Goal: Transaction & Acquisition: Purchase product/service

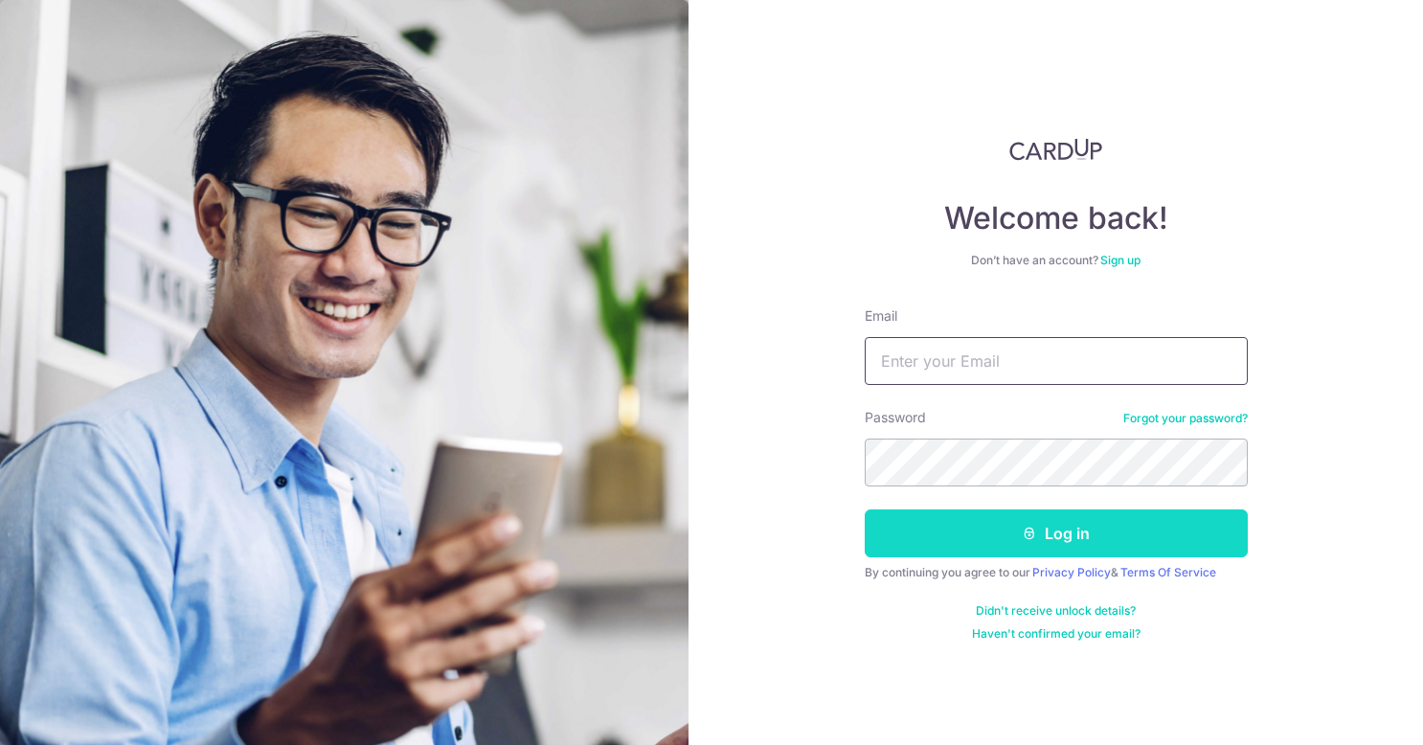
type input "[EMAIL_ADDRESS][DOMAIN_NAME]"
click at [1013, 537] on button "Log in" at bounding box center [1056, 534] width 383 height 48
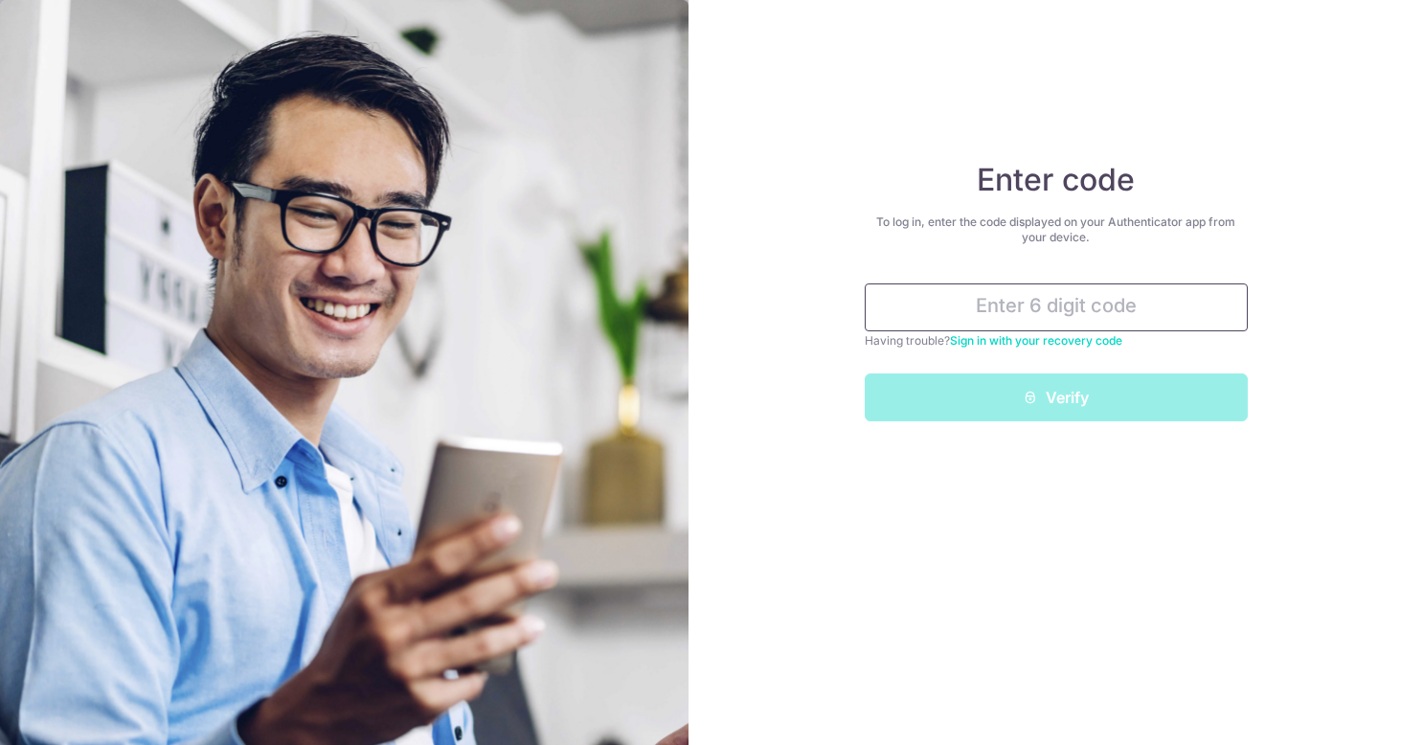
click at [1119, 310] on input "text" at bounding box center [1056, 308] width 383 height 48
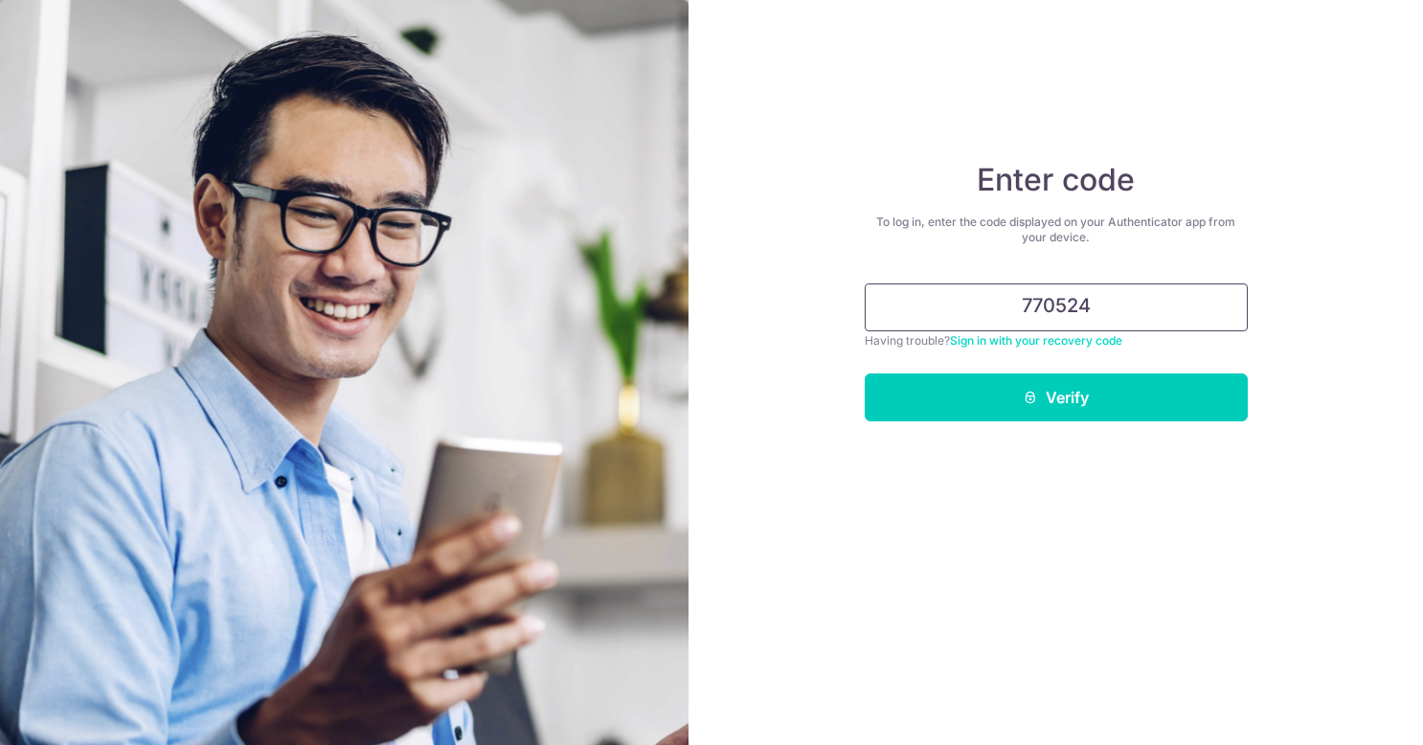
type input "770524"
click at [865, 374] on button "Verify" at bounding box center [1056, 398] width 383 height 48
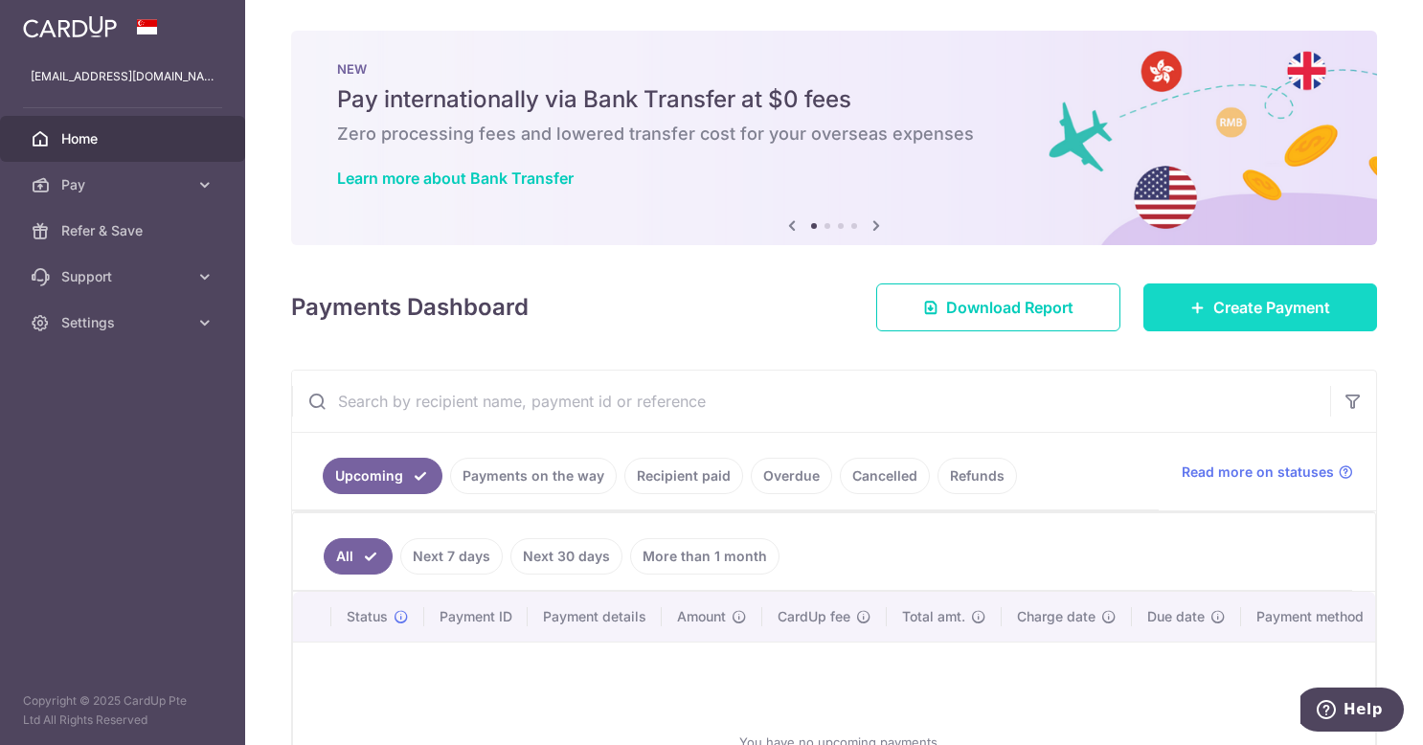
click at [1221, 290] on link "Create Payment" at bounding box center [1261, 308] width 234 height 48
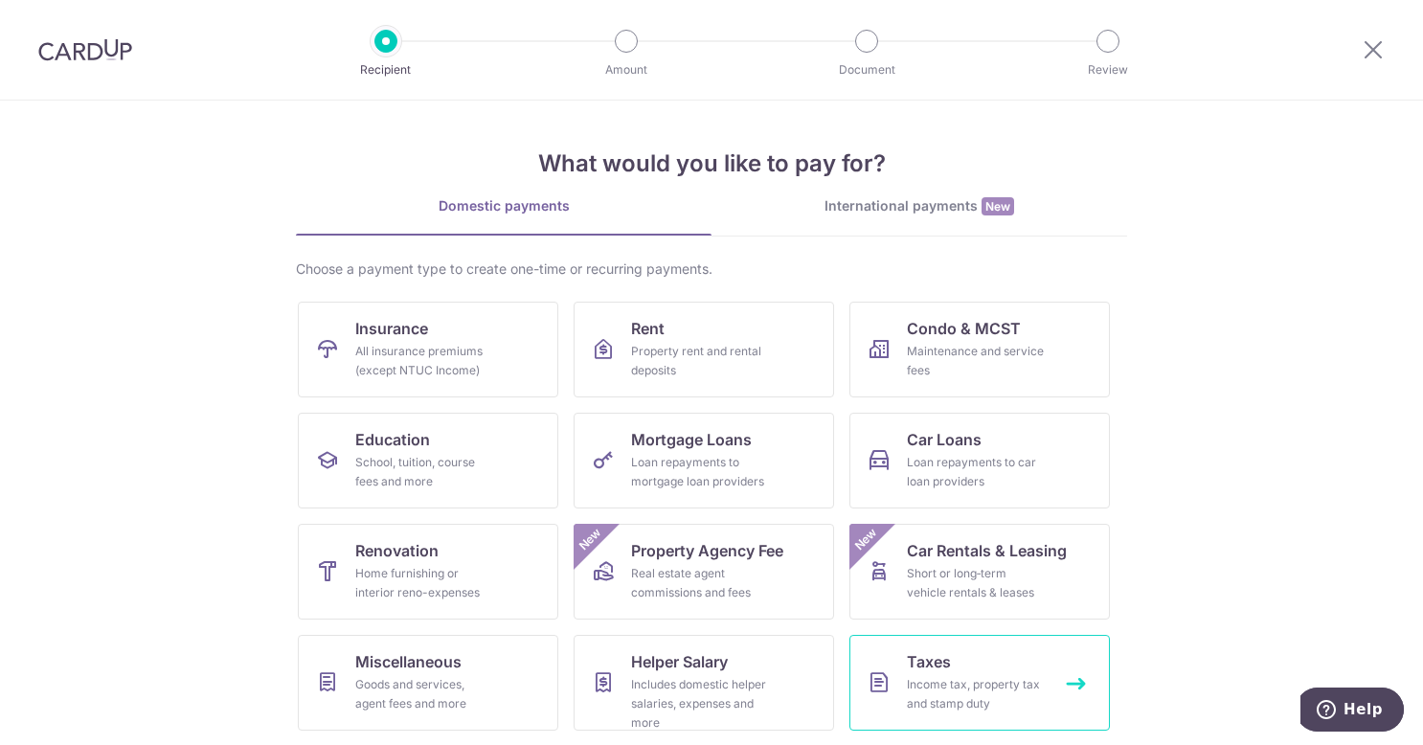
click at [910, 668] on span "Taxes" at bounding box center [929, 661] width 44 height 23
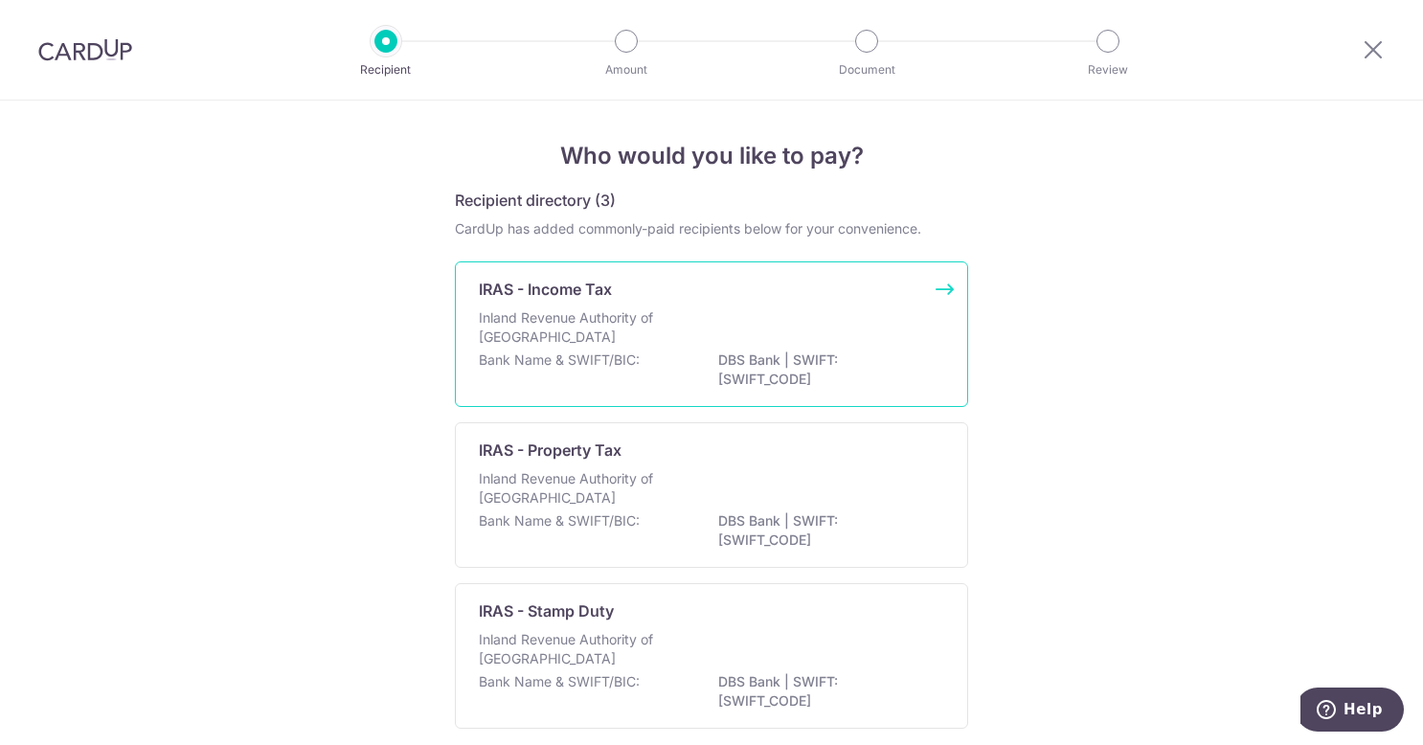
click at [668, 316] on p "Inland Revenue Authority of Singapore" at bounding box center [580, 327] width 203 height 38
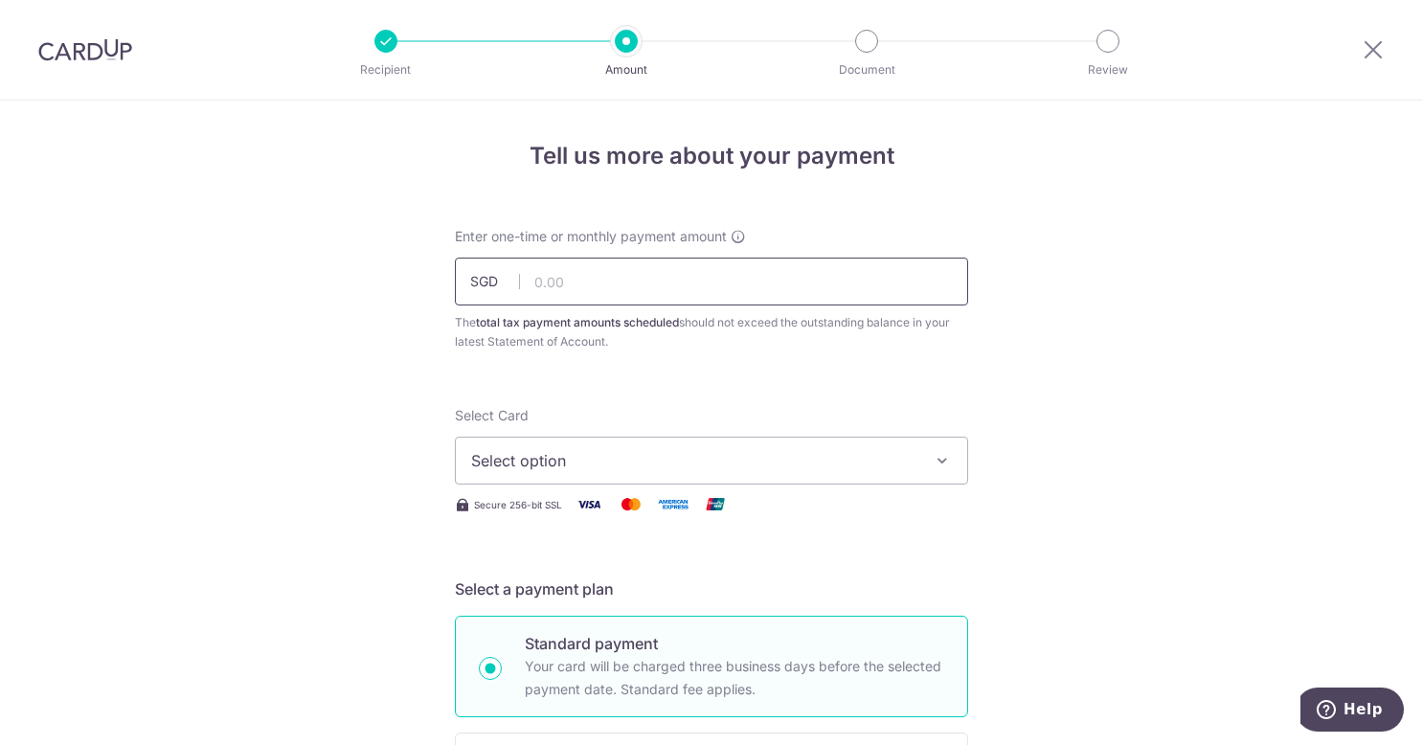
click at [624, 267] on input "text" at bounding box center [711, 282] width 513 height 48
paste input "1,366.54"
type input "1,366.54"
click at [587, 466] on span "Select option" at bounding box center [694, 460] width 446 height 23
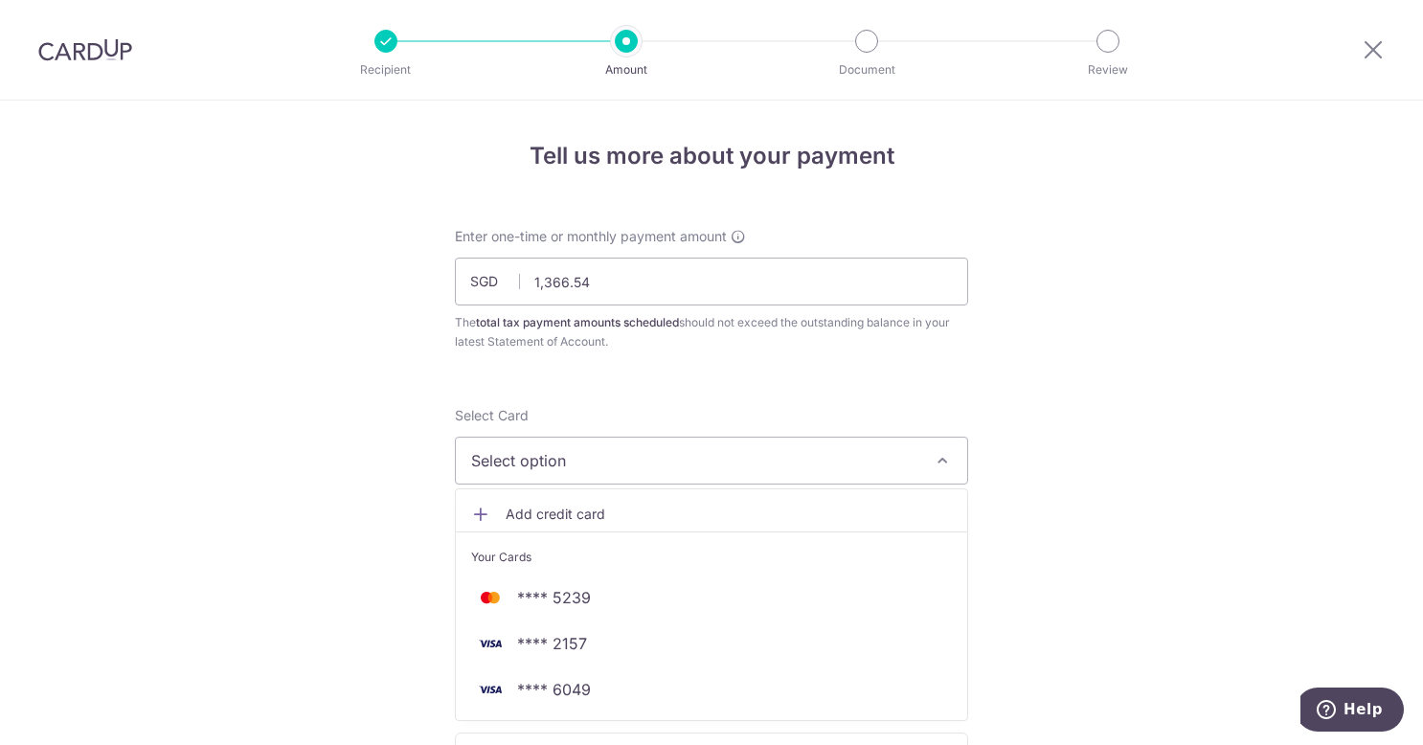
scroll to position [415, 0]
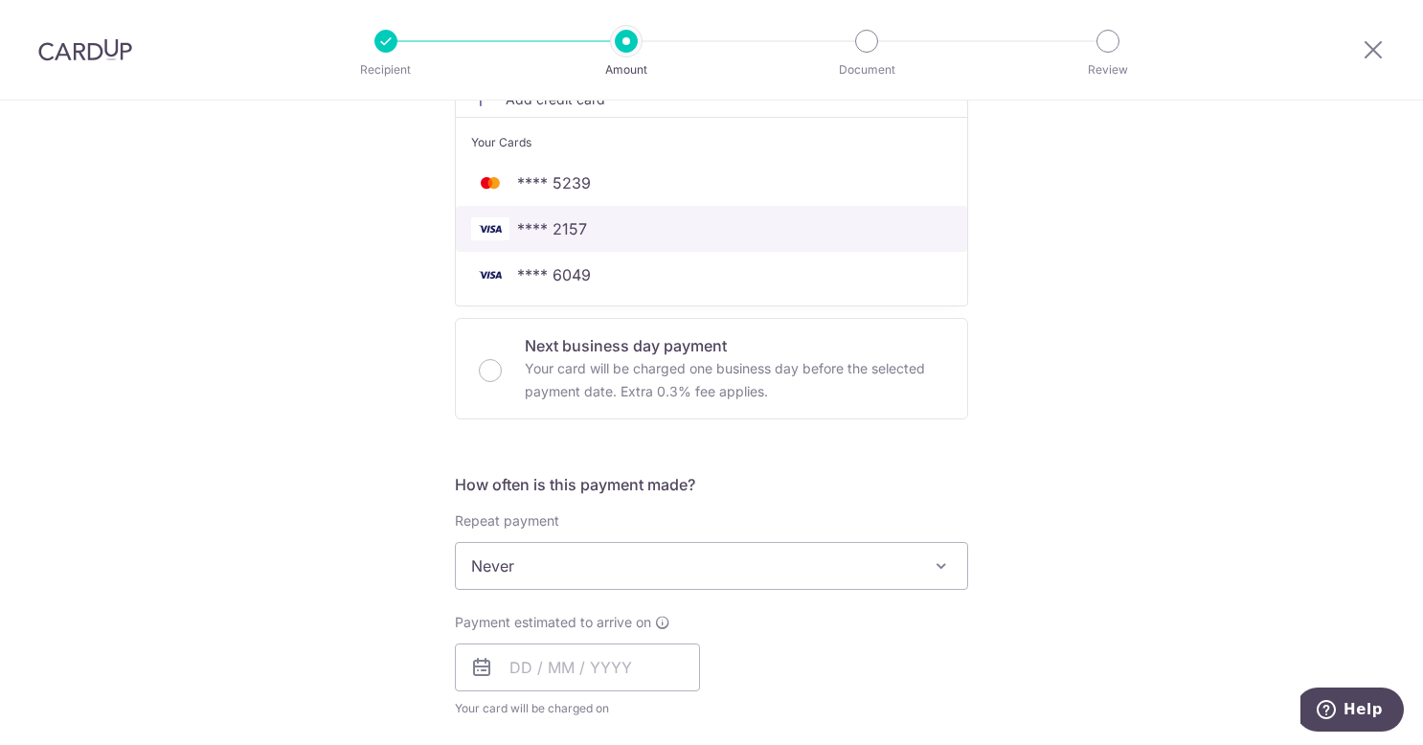
click at [614, 217] on span "**** 2157" at bounding box center [711, 228] width 481 height 23
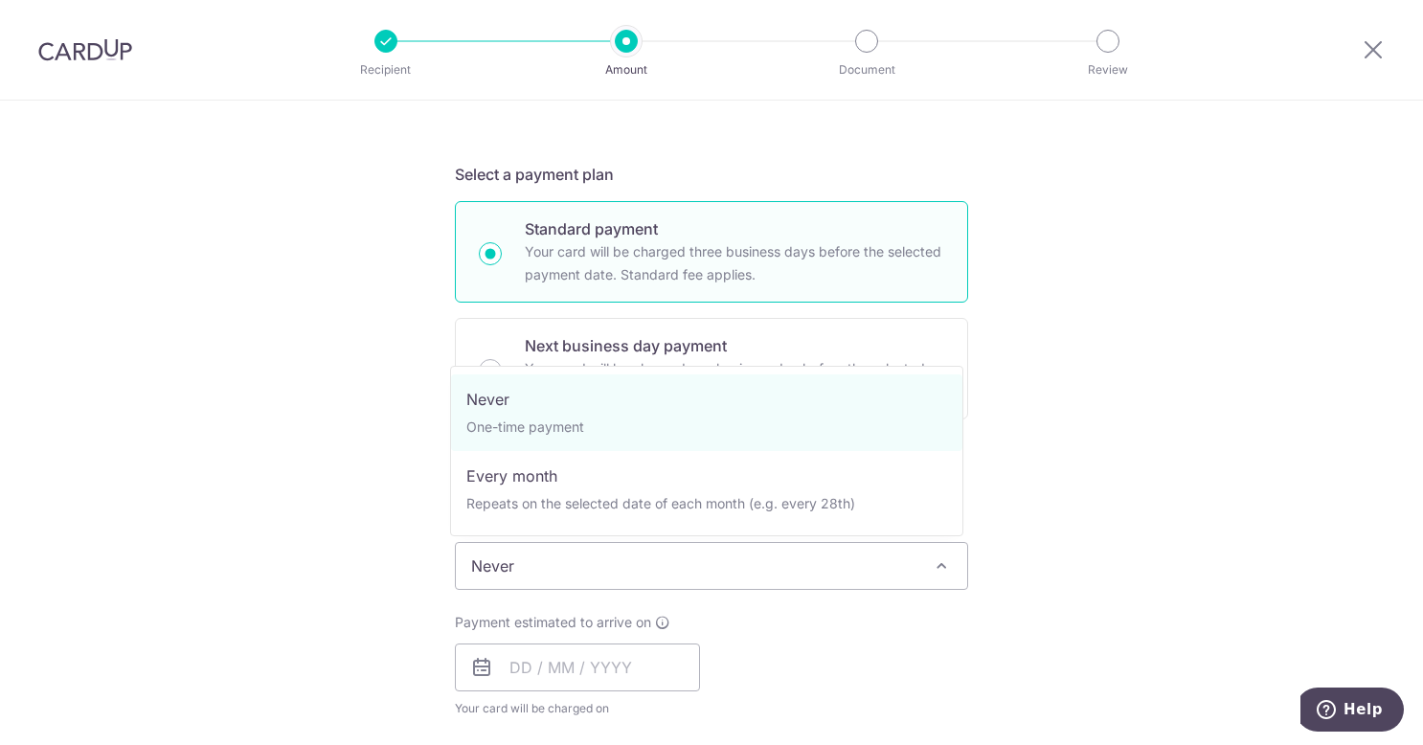
click at [571, 558] on span "Never" at bounding box center [712, 566] width 512 height 46
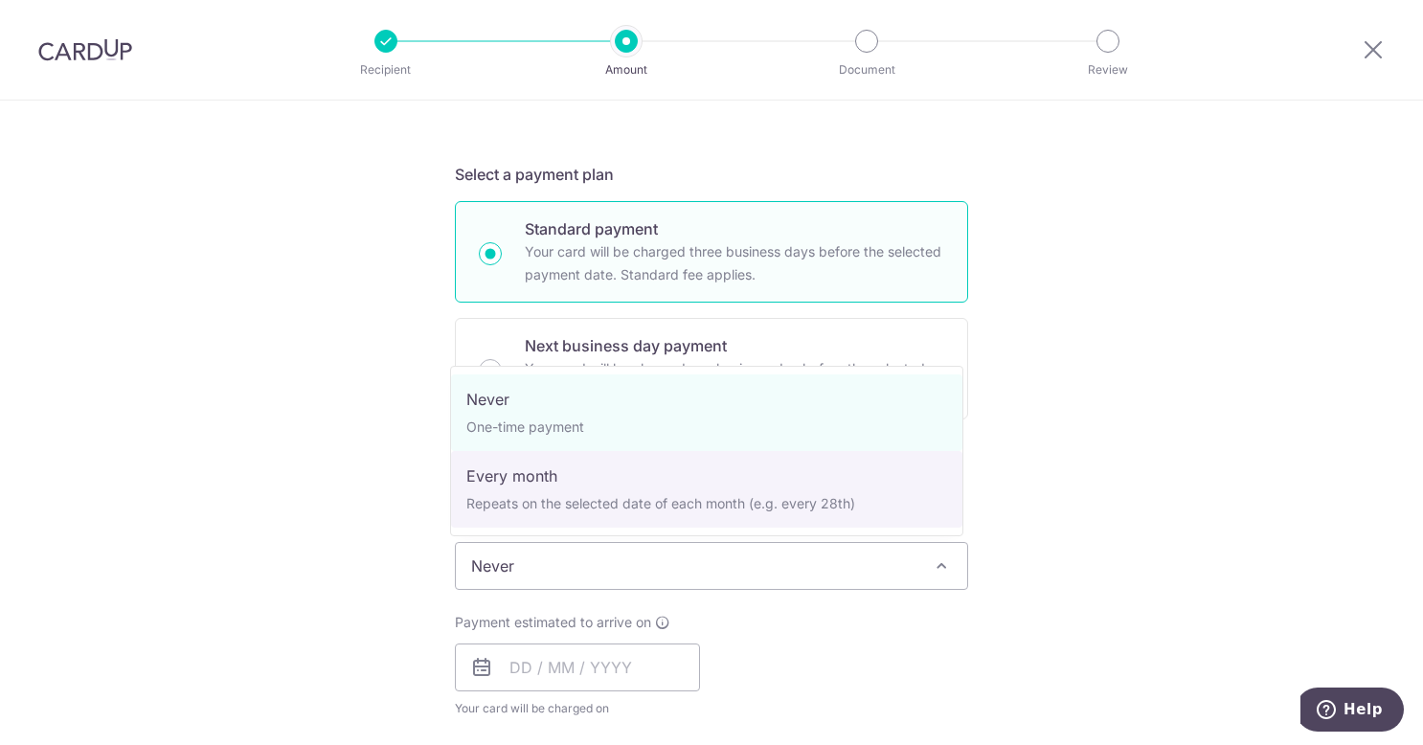
select select "3"
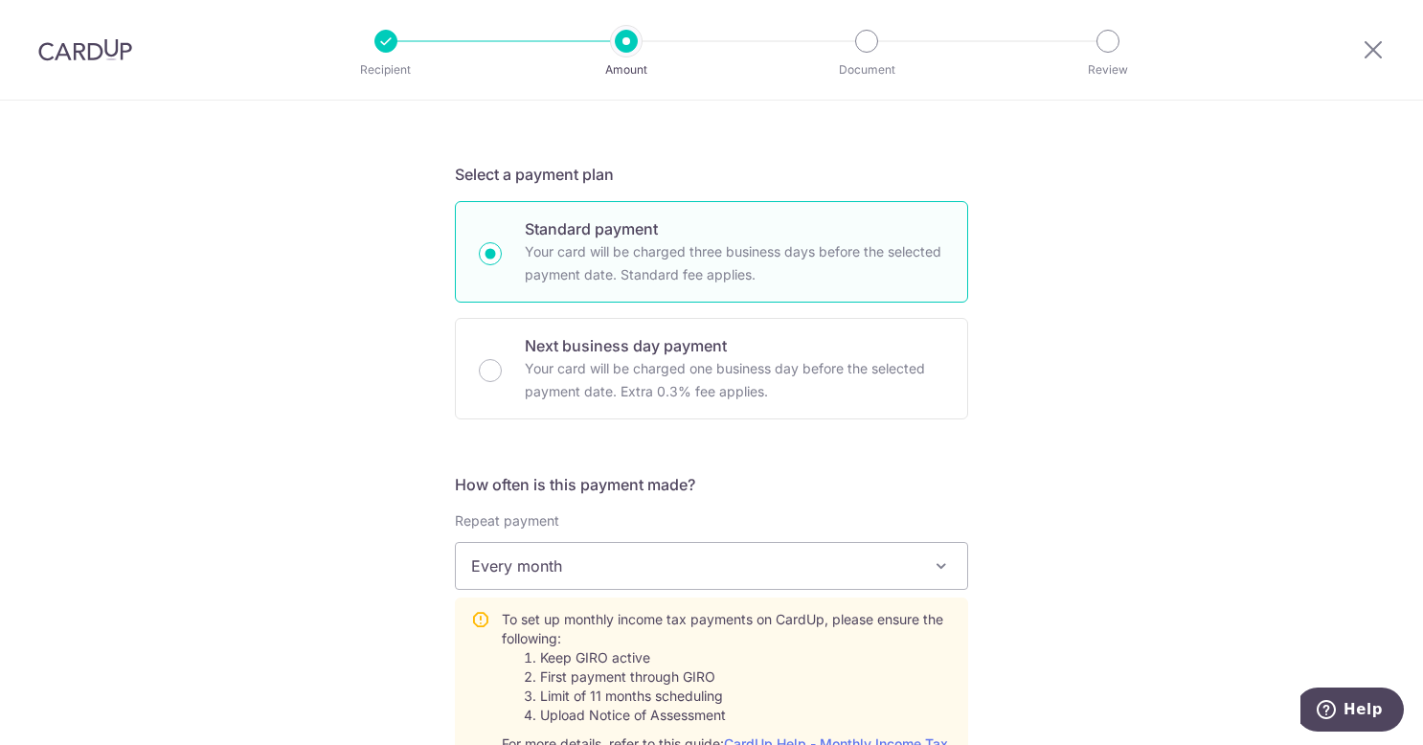
scroll to position [830, 0]
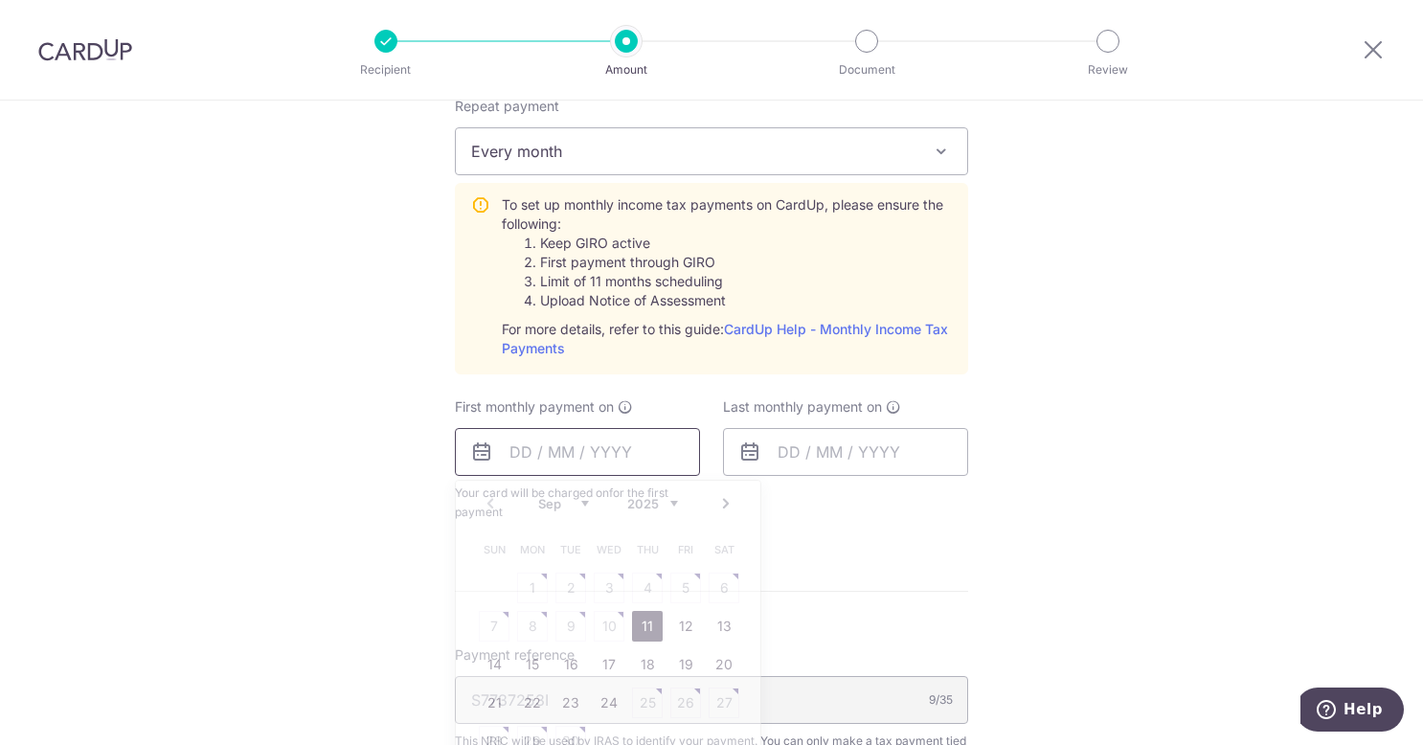
click at [582, 460] on input "text" at bounding box center [577, 452] width 245 height 48
click at [596, 695] on link "24" at bounding box center [609, 703] width 31 height 31
type input "24/09/2025"
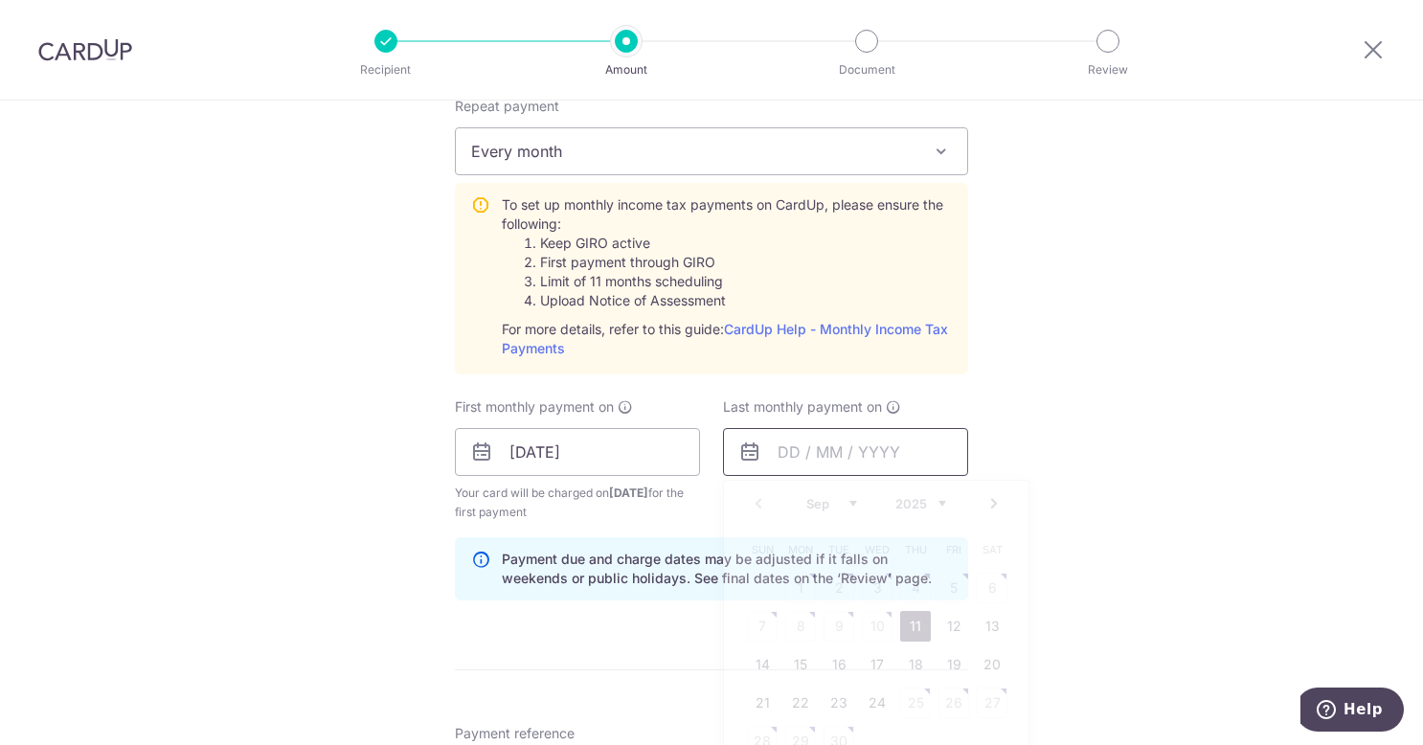
click at [818, 437] on input "text" at bounding box center [845, 452] width 245 height 48
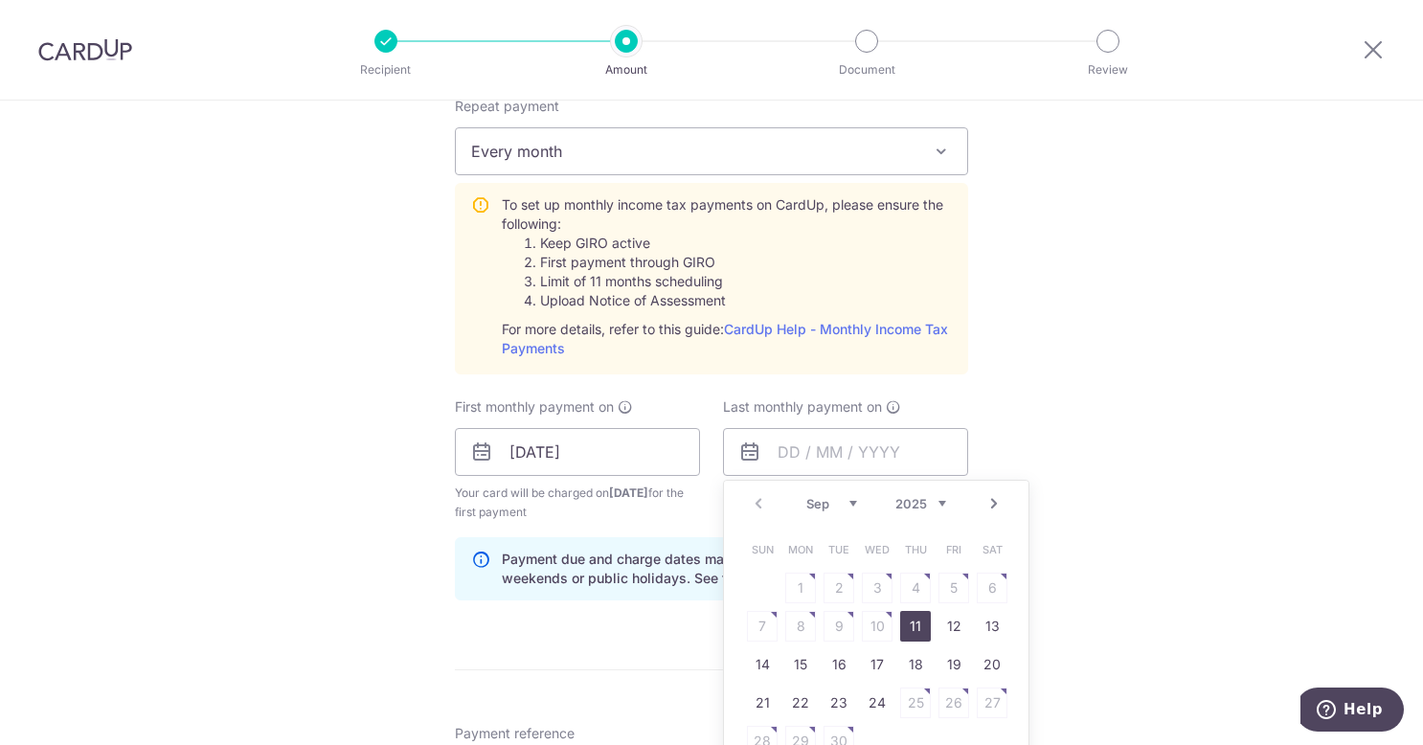
click at [905, 496] on select "2025 2026" at bounding box center [921, 503] width 51 height 15
click at [816, 496] on select "Jan Feb Mar Apr May Jun Jul Aug Sep Oct" at bounding box center [832, 503] width 51 height 15
click at [750, 497] on link "Prev" at bounding box center [758, 503] width 23 height 23
click at [870, 699] on link "25" at bounding box center [877, 703] width 31 height 31
type input "25/03/2026"
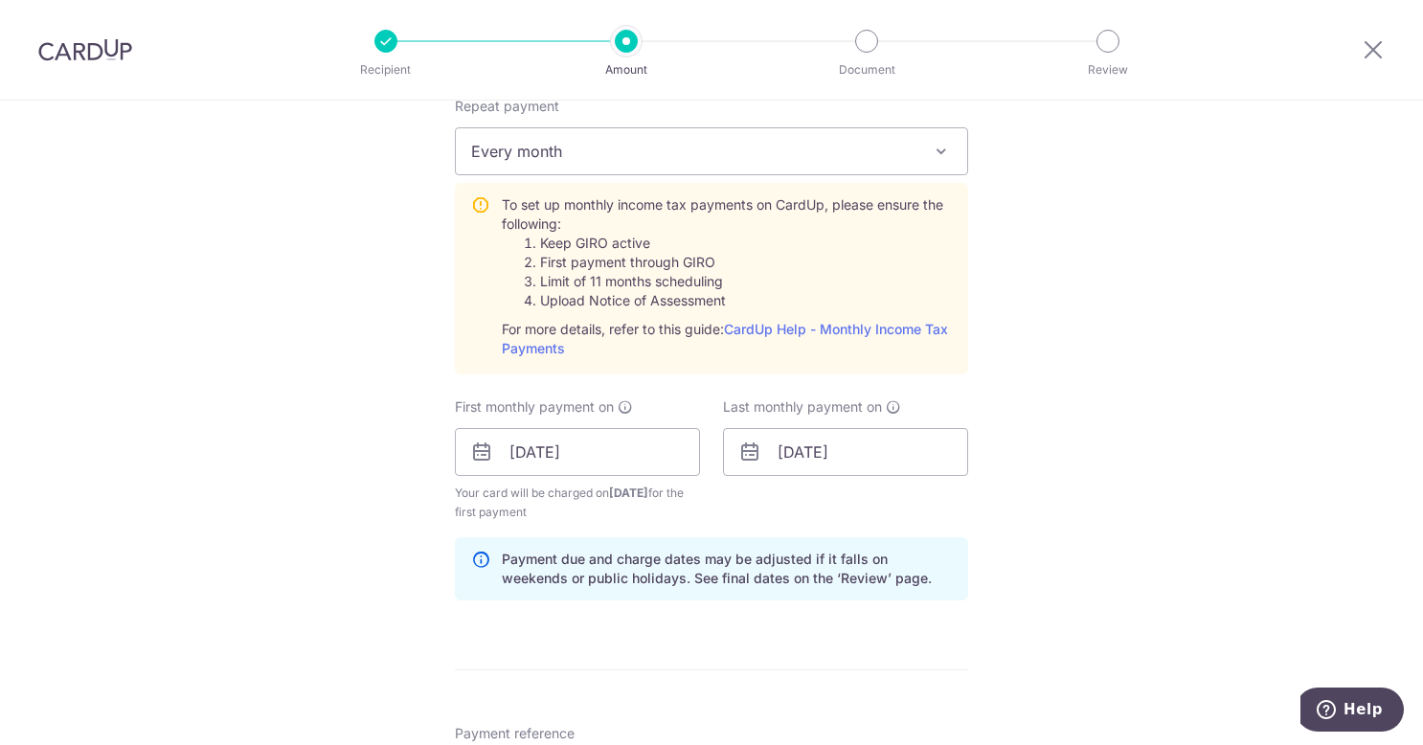
scroll to position [1245, 0]
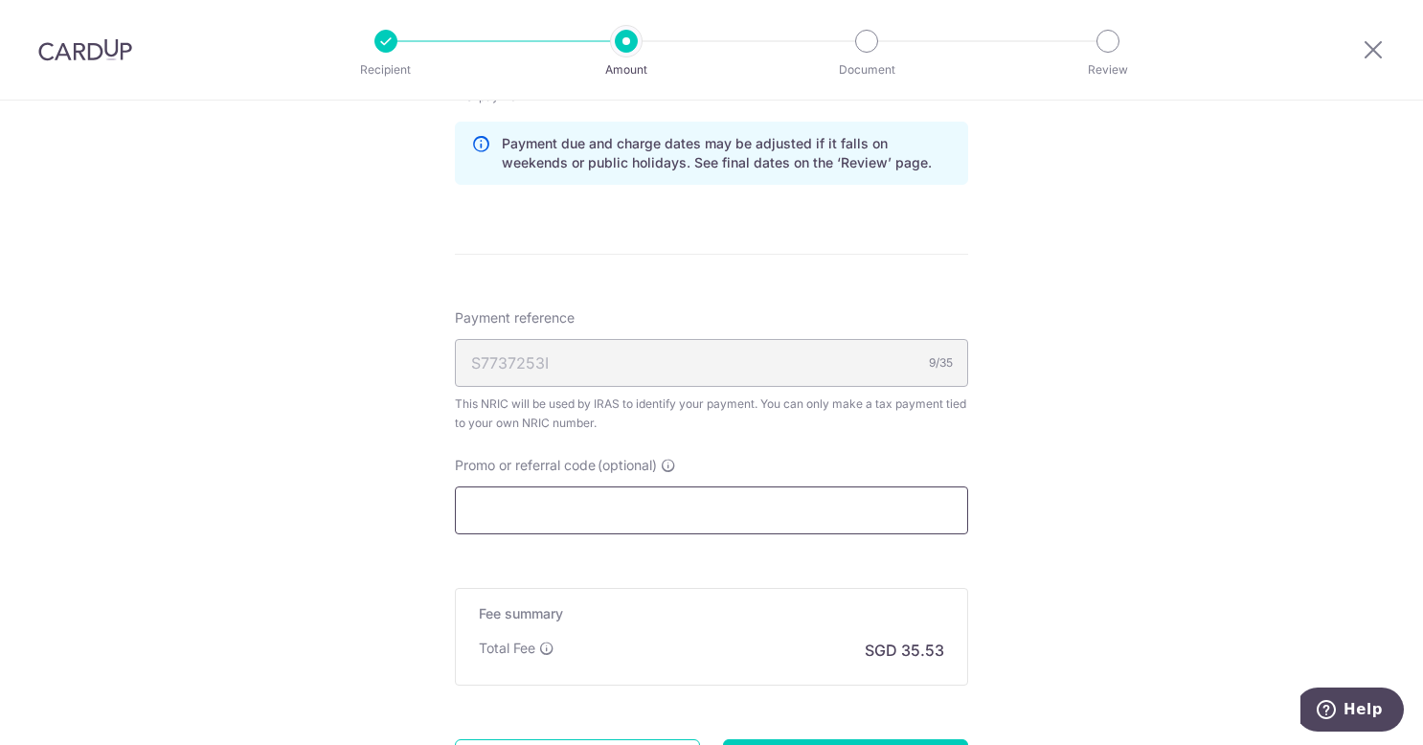
click at [529, 510] on input "Promo or referral code (optional)" at bounding box center [711, 511] width 513 height 48
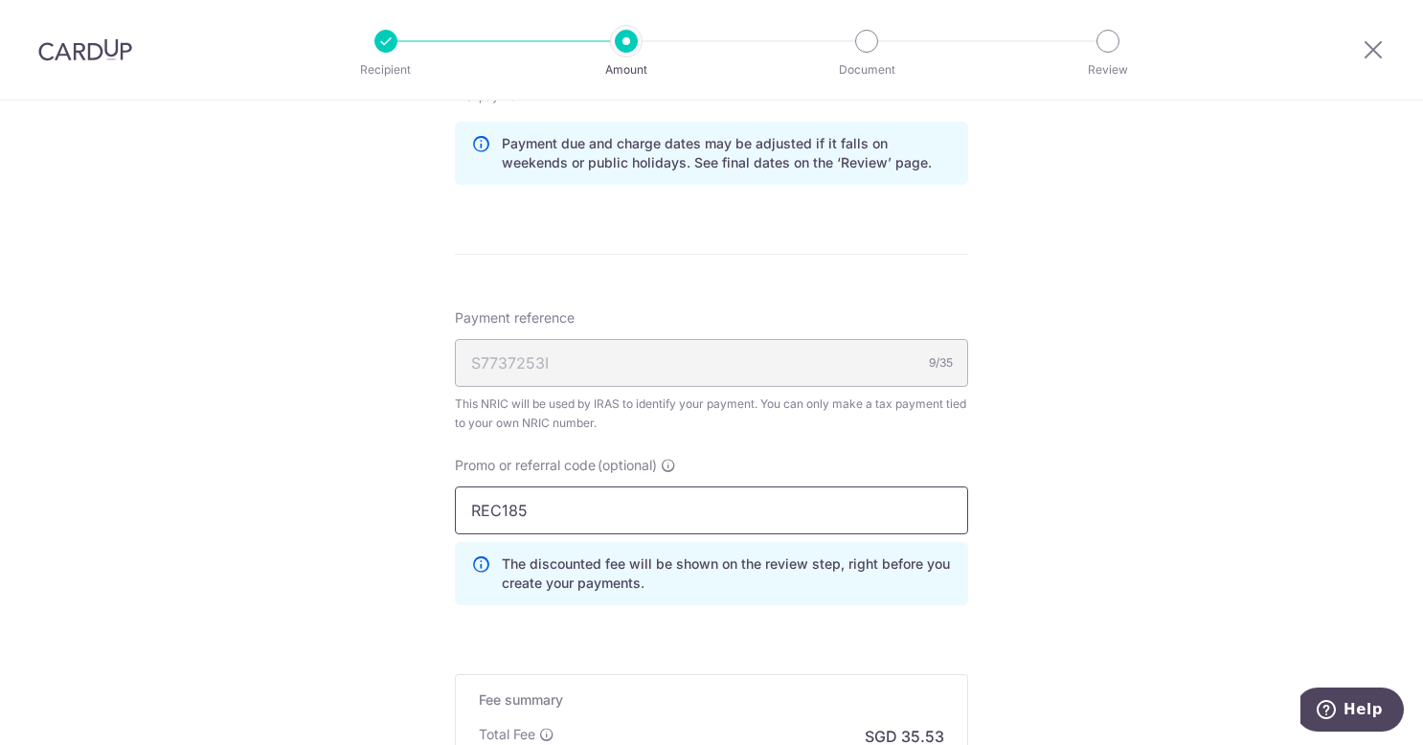
scroll to position [1512, 0]
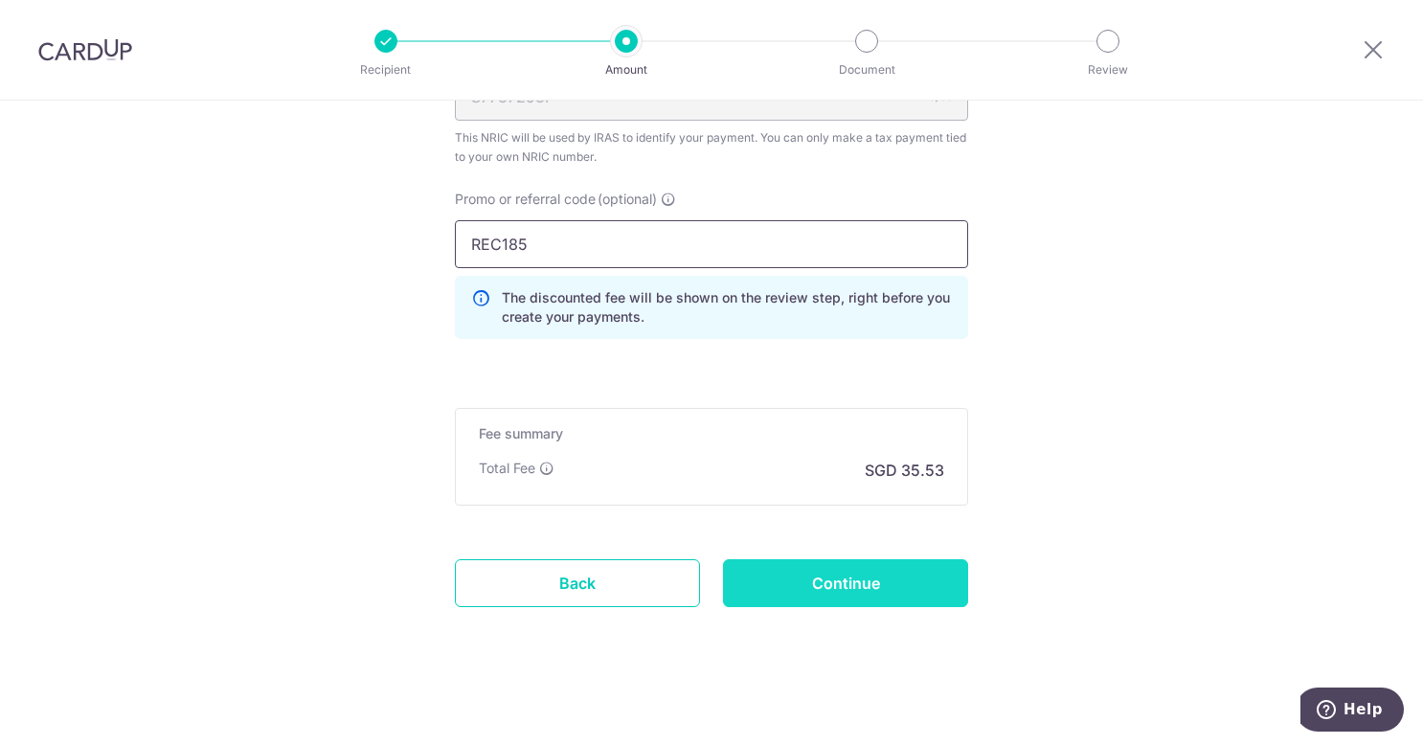
type input "REC185"
click at [808, 578] on input "Continue" at bounding box center [845, 583] width 245 height 48
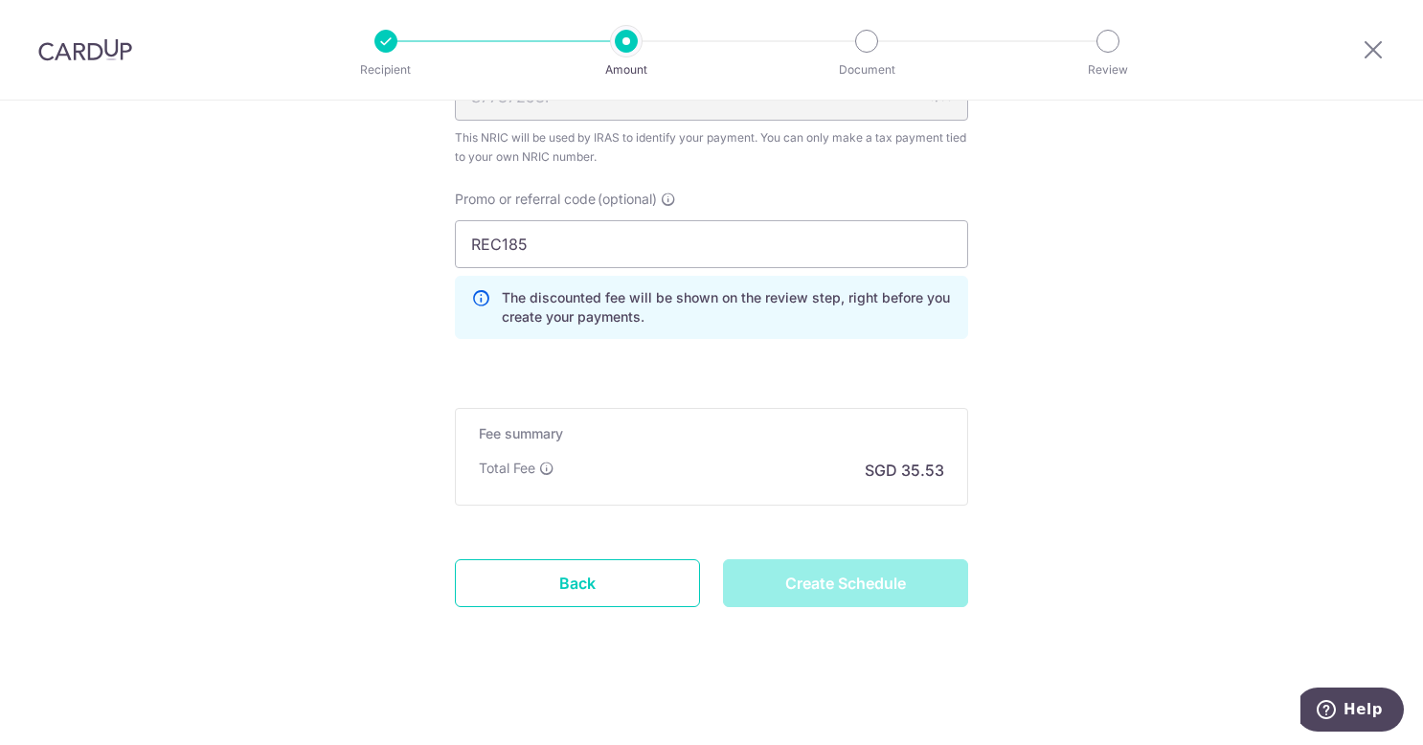
type input "Create Schedule"
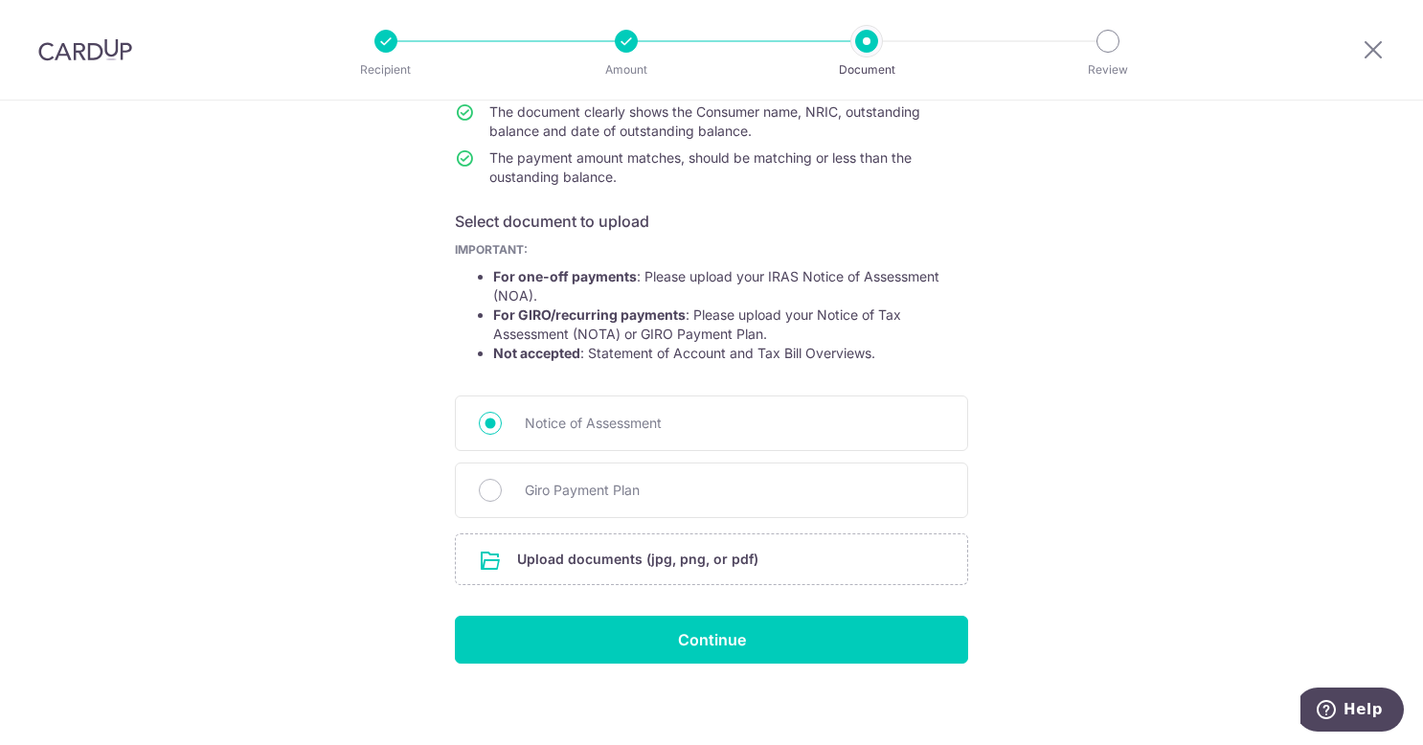
scroll to position [230, 0]
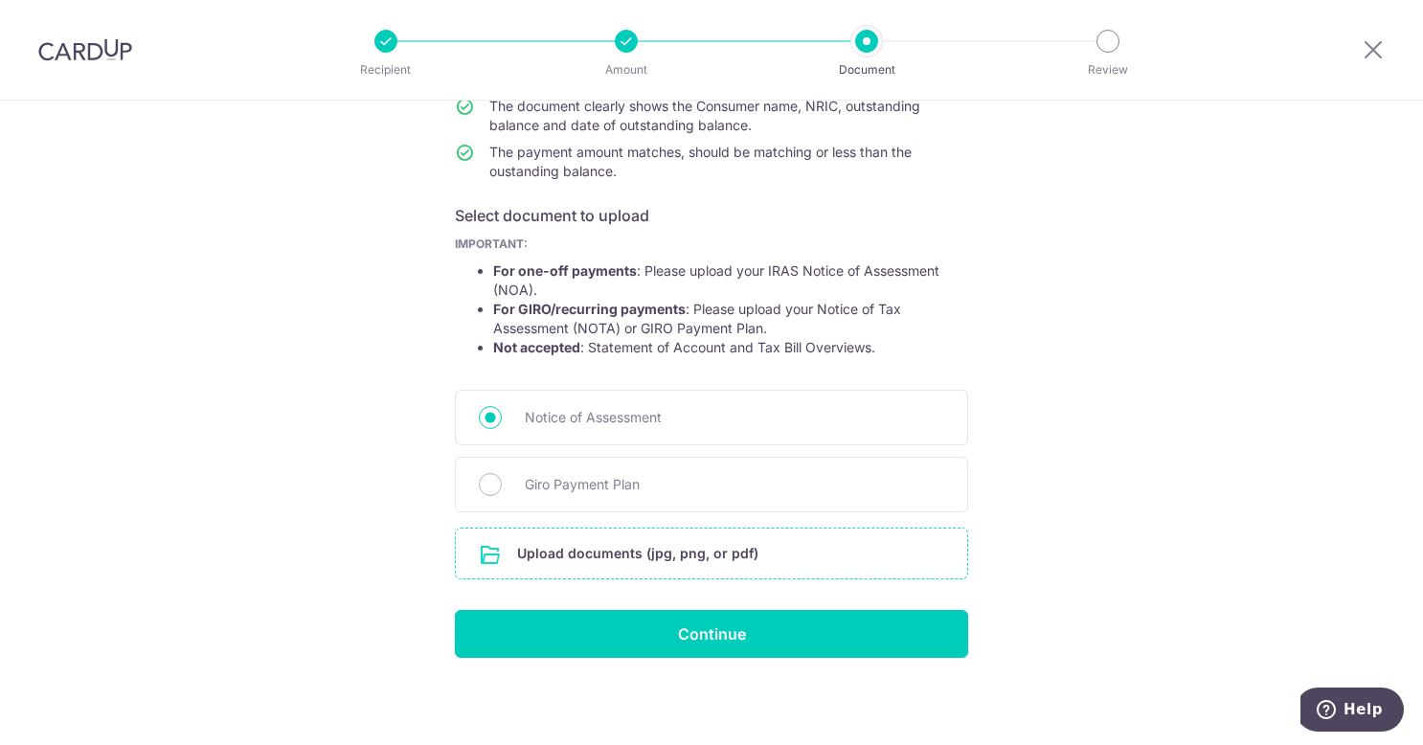
click at [592, 552] on input "file" at bounding box center [712, 554] width 512 height 50
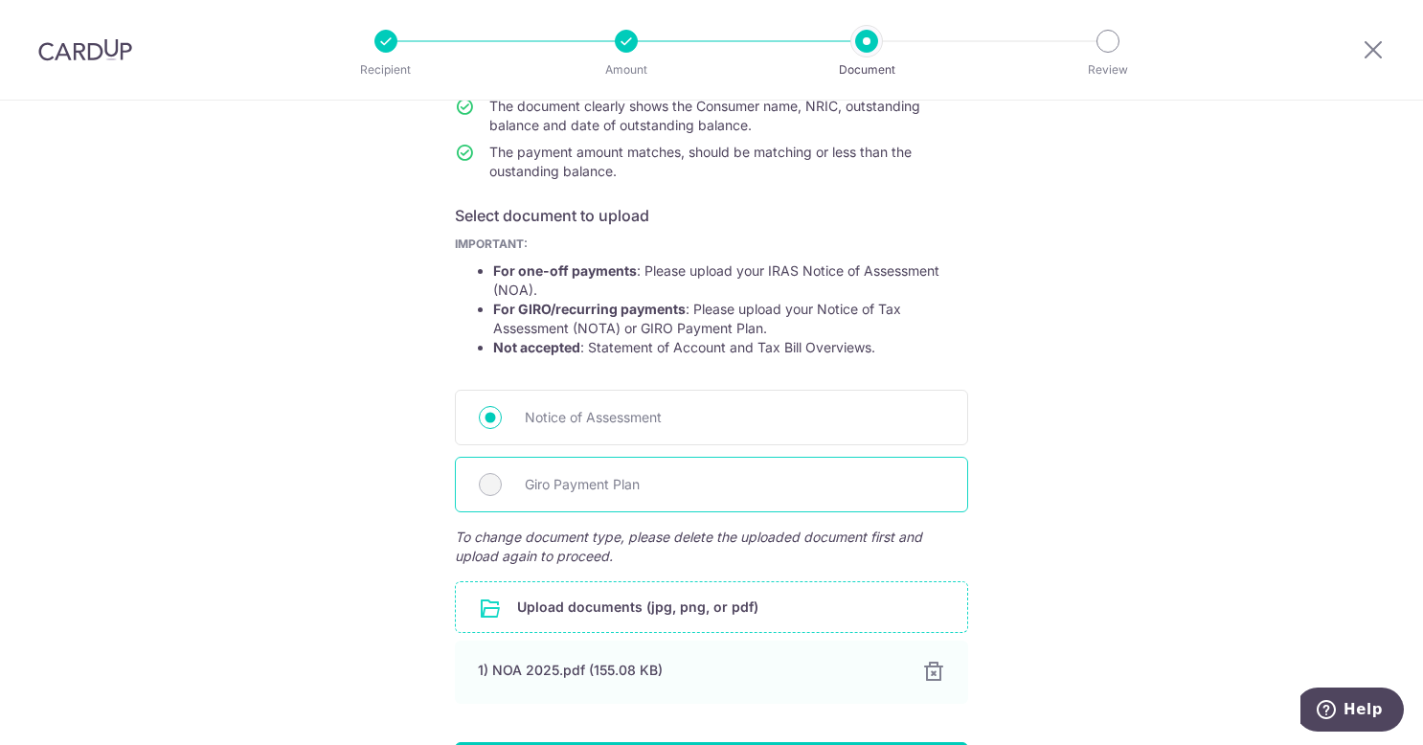
click at [557, 483] on span "Giro Payment Plan" at bounding box center [735, 484] width 420 height 23
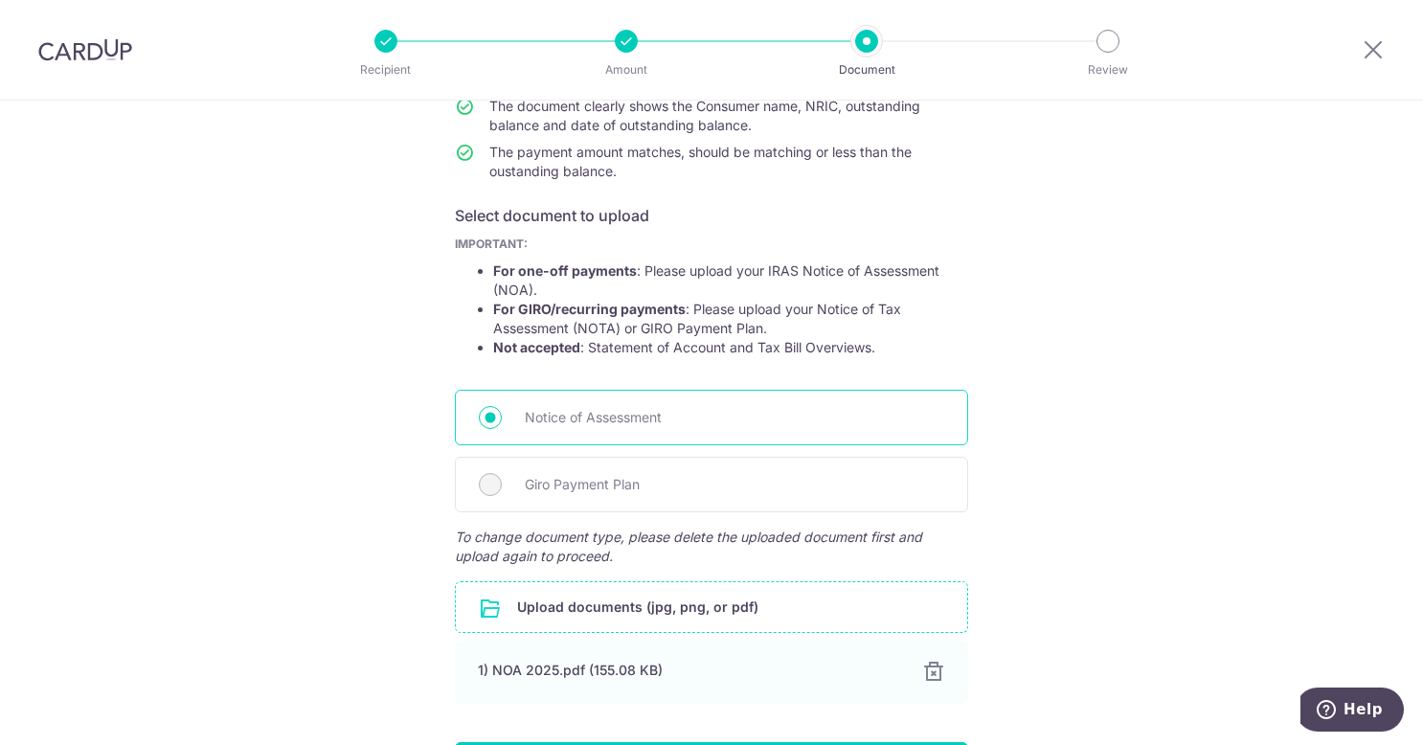
scroll to position [362, 0]
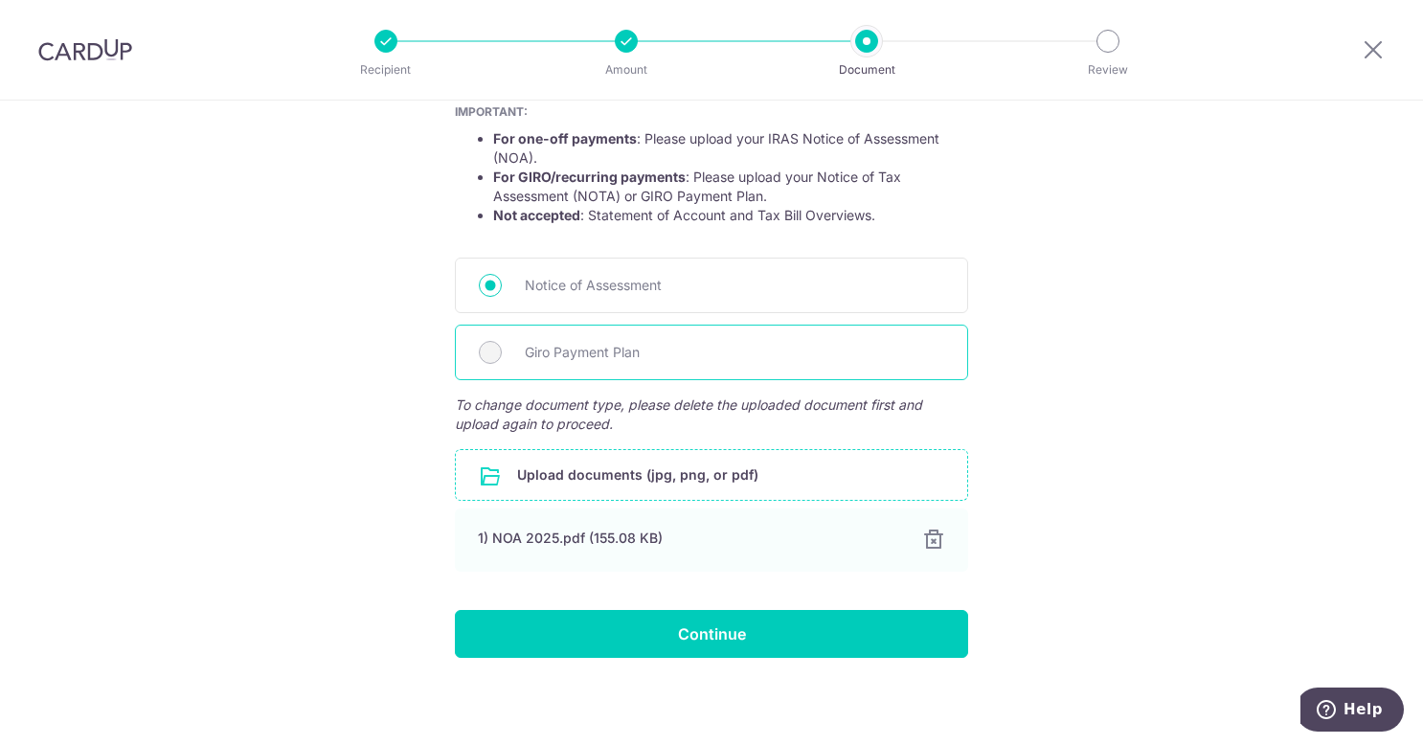
click at [540, 345] on span "Giro Payment Plan" at bounding box center [735, 352] width 420 height 23
click at [536, 349] on span "Giro Payment Plan" at bounding box center [735, 352] width 420 height 23
click at [594, 358] on span "Giro Payment Plan" at bounding box center [735, 352] width 420 height 23
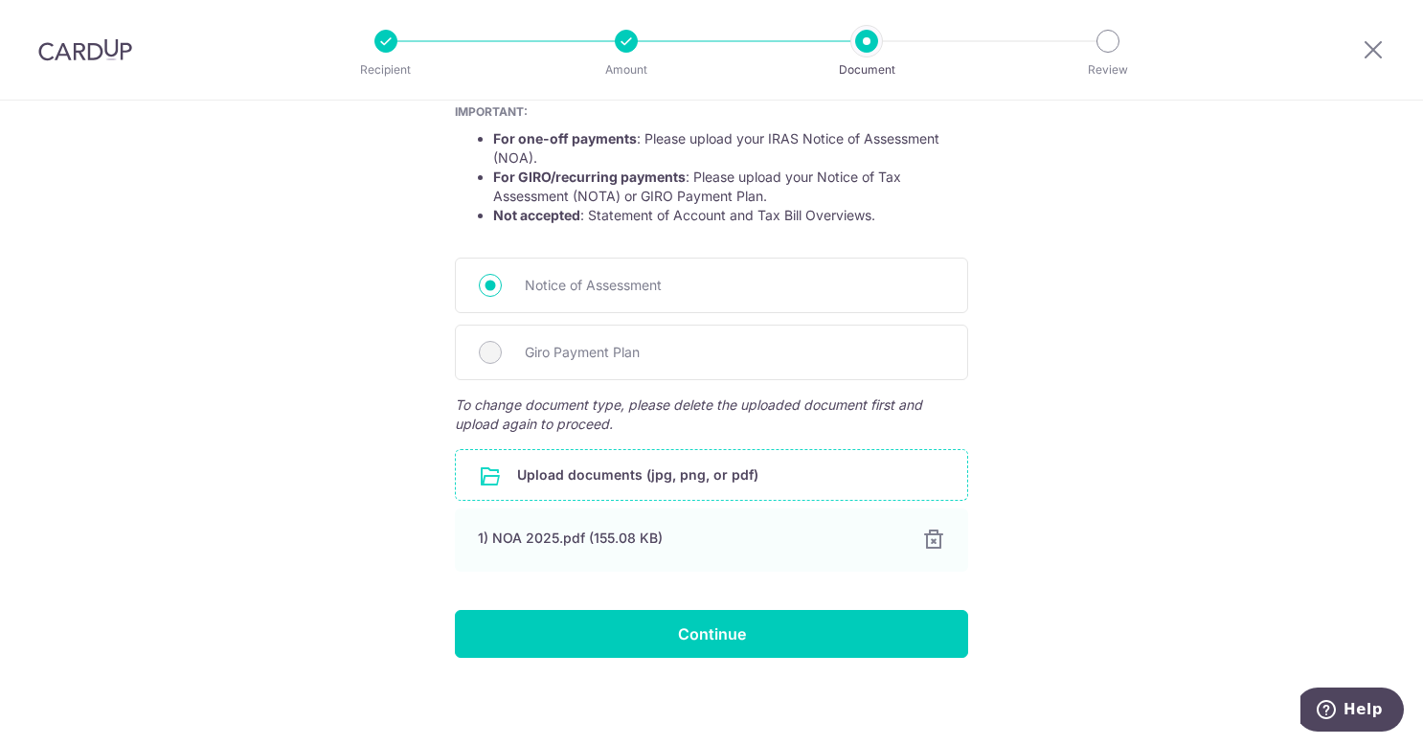
click at [629, 482] on input "file" at bounding box center [712, 475] width 512 height 50
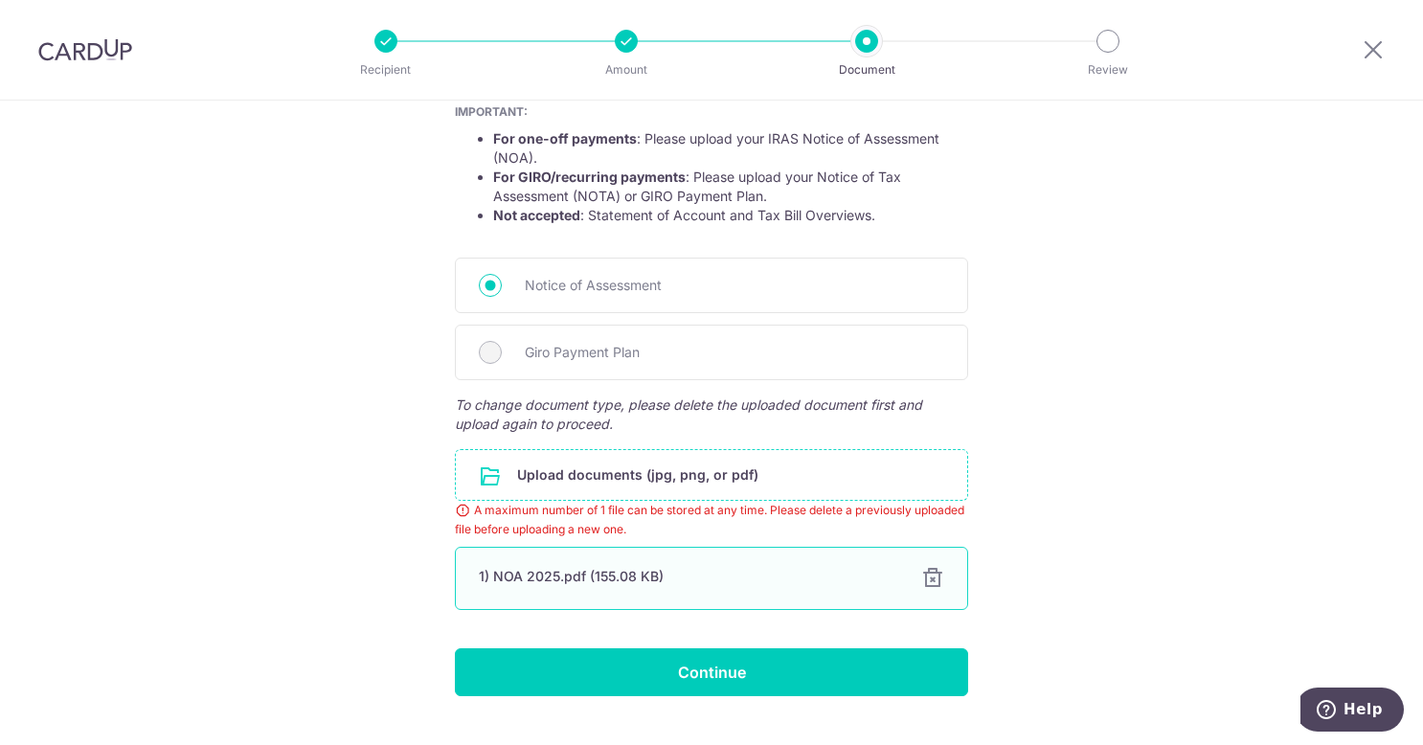
click at [931, 575] on div at bounding box center [932, 578] width 23 height 23
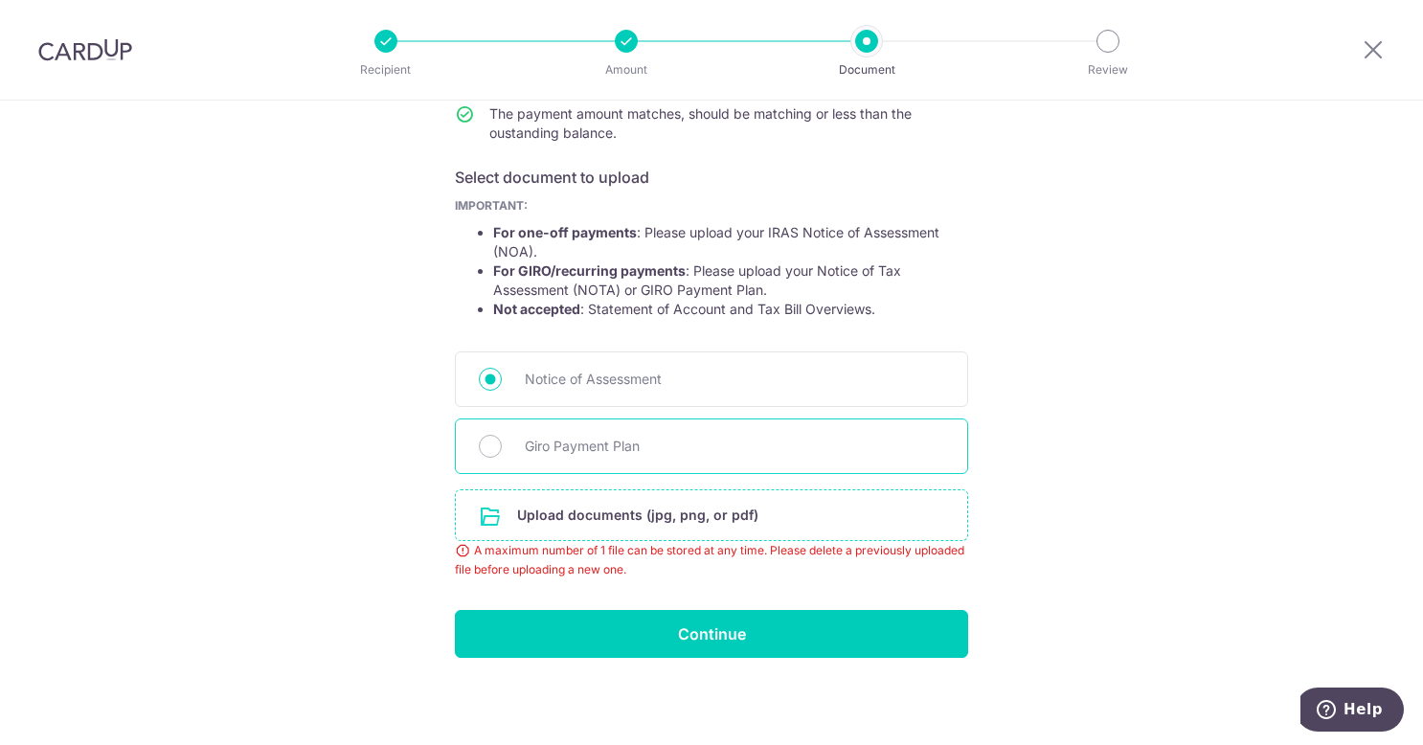
click at [508, 448] on div "Giro Payment Plan" at bounding box center [711, 447] width 513 height 56
click at [544, 442] on span "Giro Payment Plan" at bounding box center [735, 446] width 420 height 23
click at [502, 442] on input "Giro Payment Plan" at bounding box center [490, 446] width 23 height 23
radio input "true"
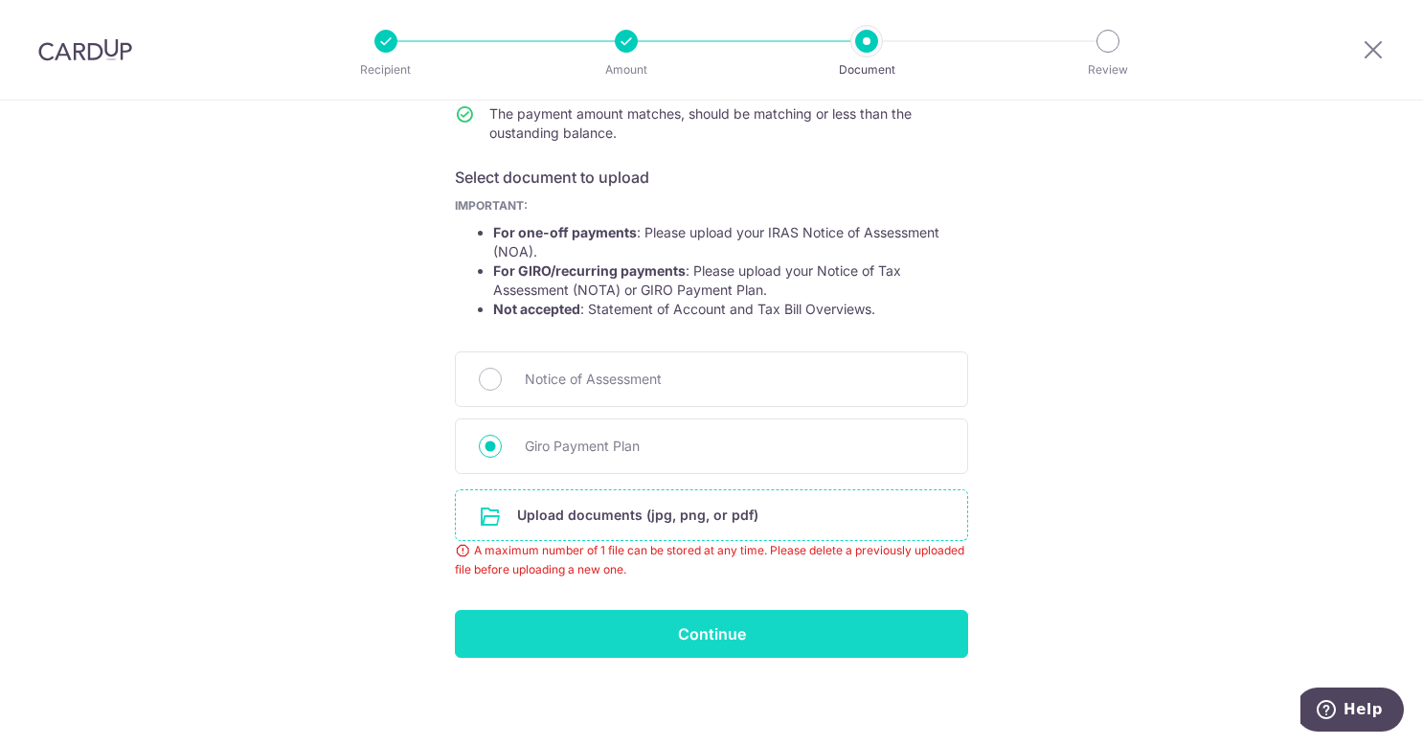
click at [686, 637] on input "Continue" at bounding box center [711, 634] width 513 height 48
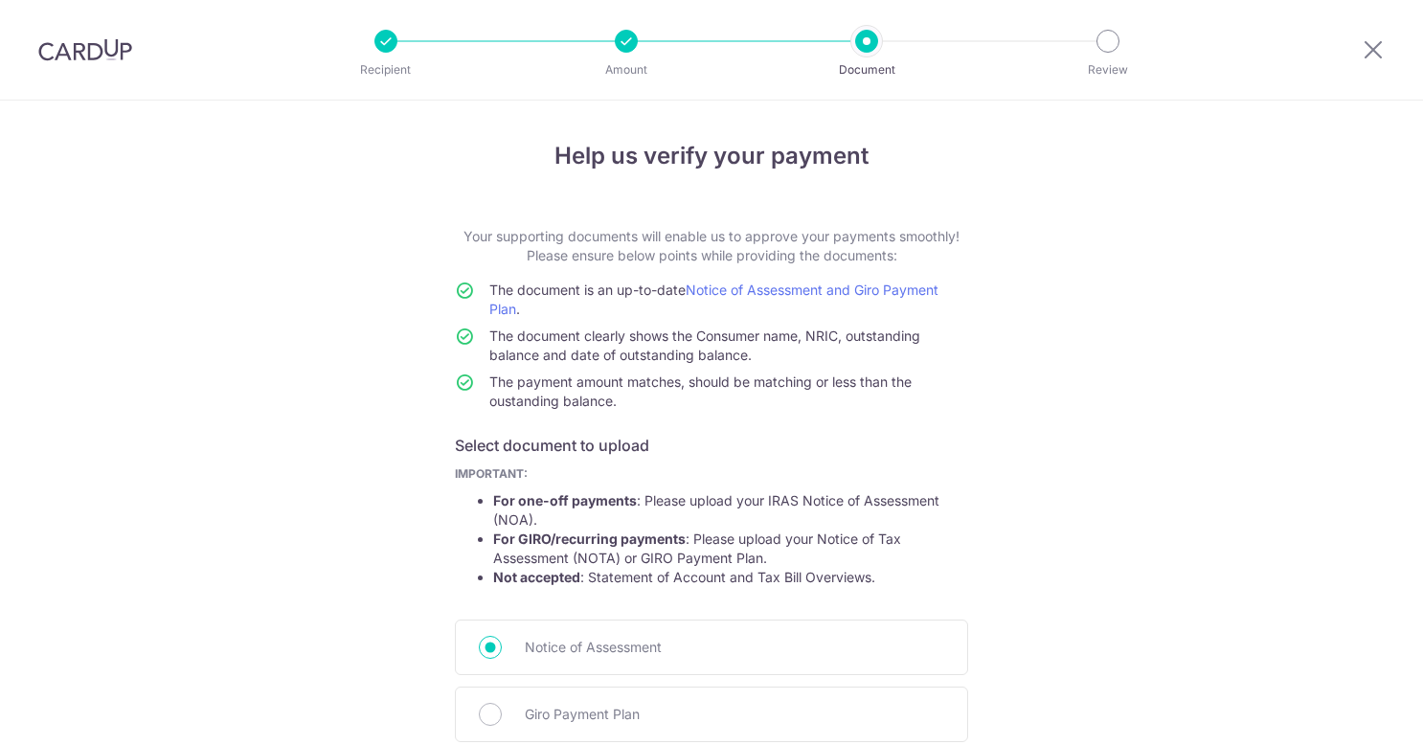
click at [625, 703] on span "Giro Payment Plan" at bounding box center [735, 714] width 420 height 23
click at [502, 703] on input "Giro Payment Plan" at bounding box center [490, 714] width 23 height 23
radio input "true"
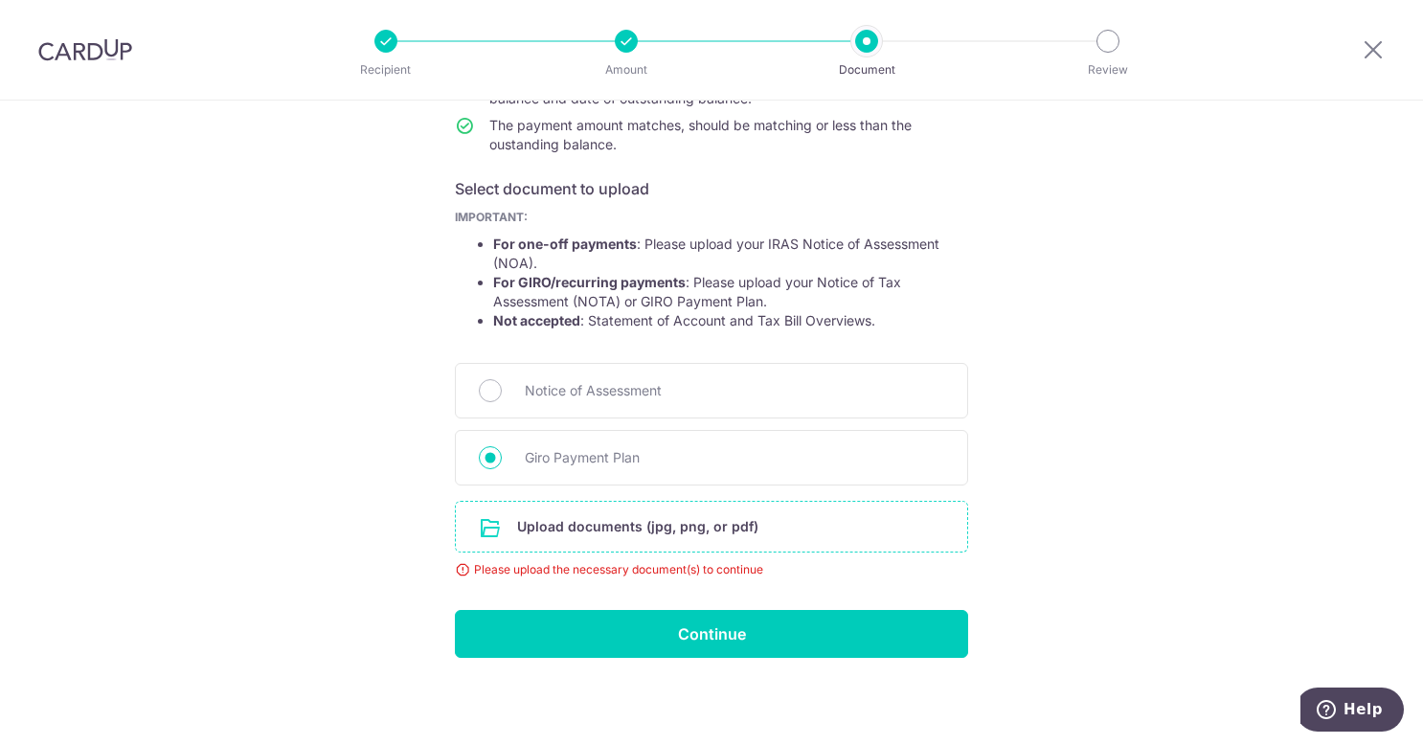
click at [663, 524] on input "file" at bounding box center [712, 527] width 512 height 50
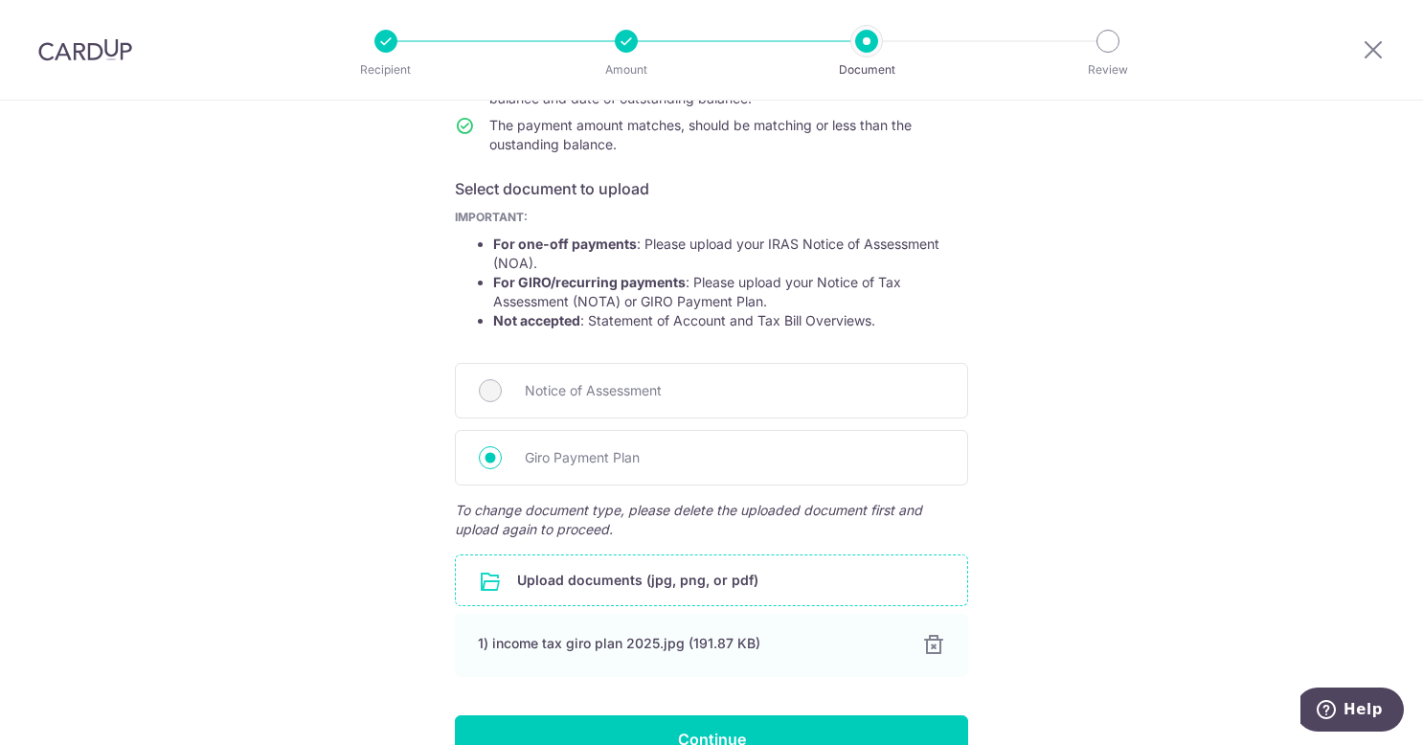
scroll to position [362, 0]
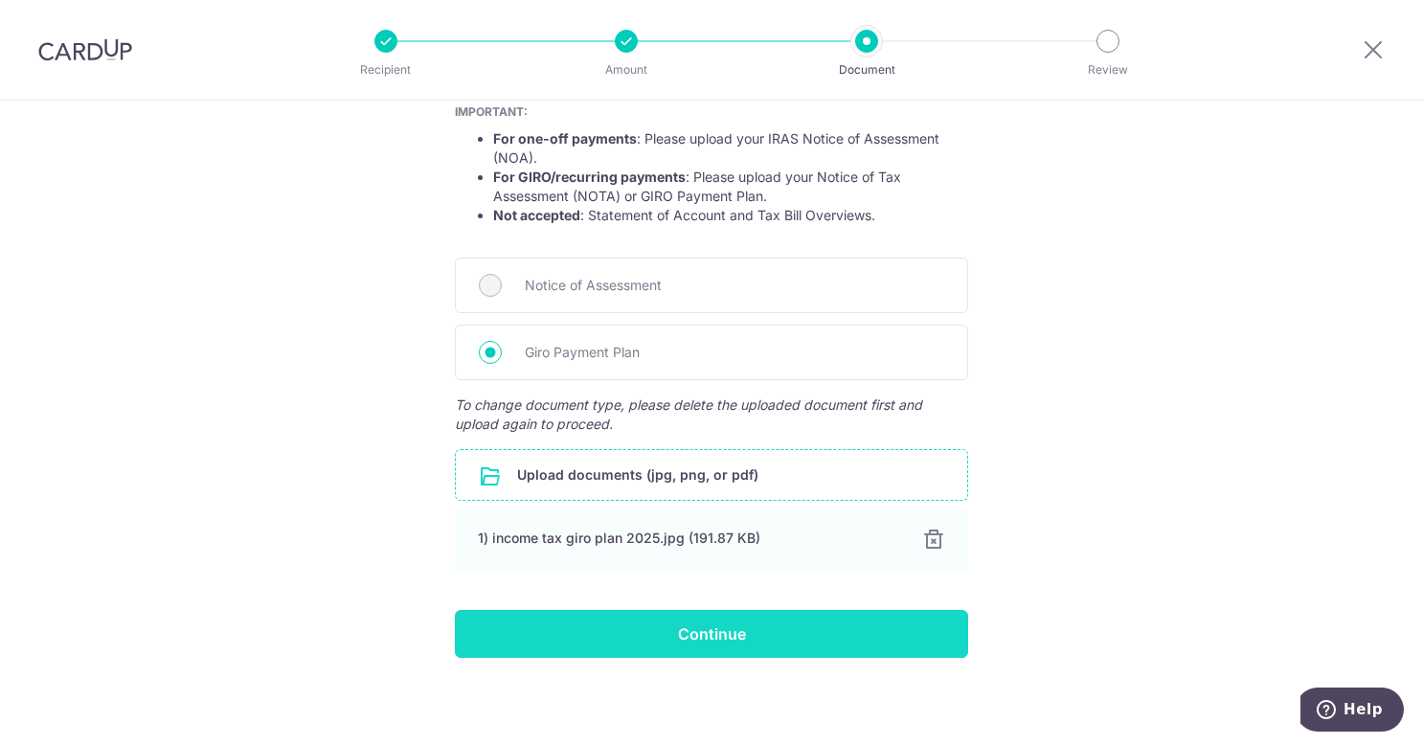
click at [730, 630] on input "Continue" at bounding box center [711, 634] width 513 height 48
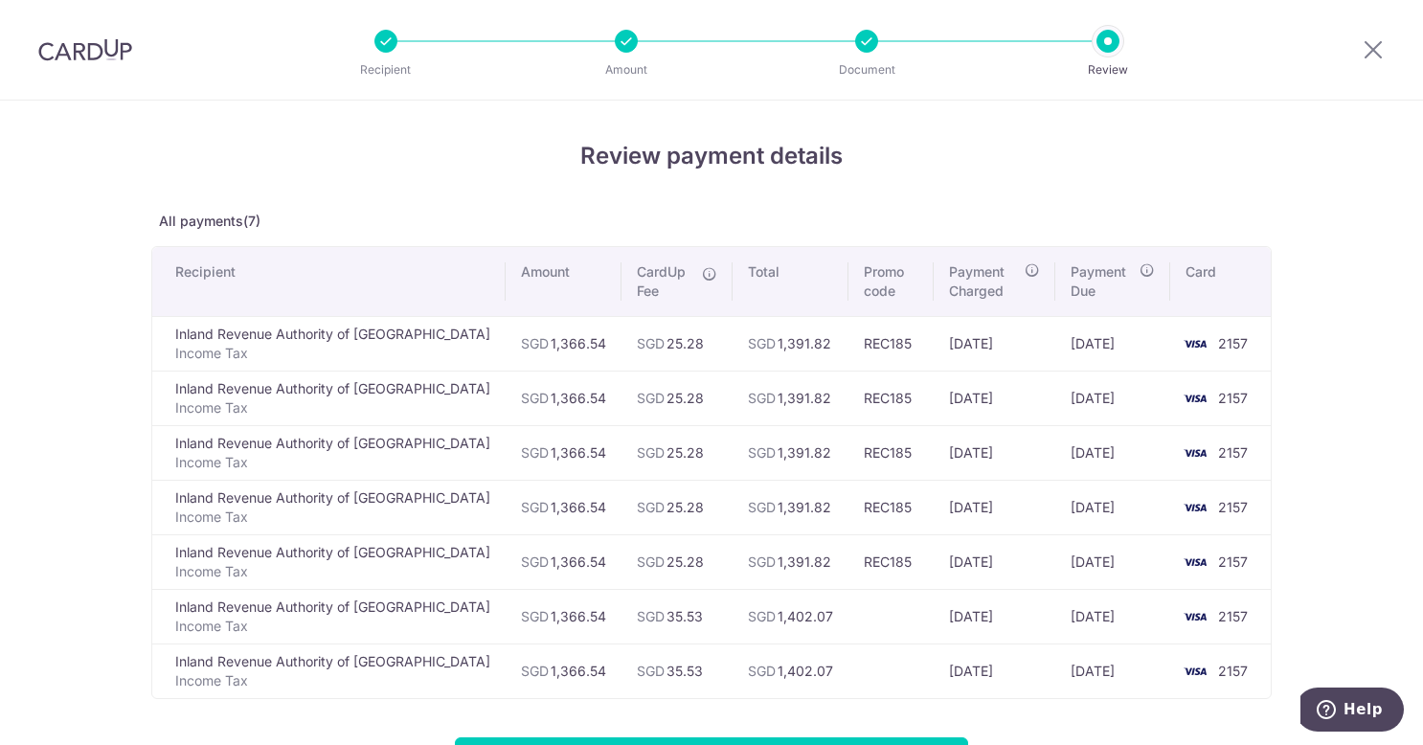
scroll to position [299, 0]
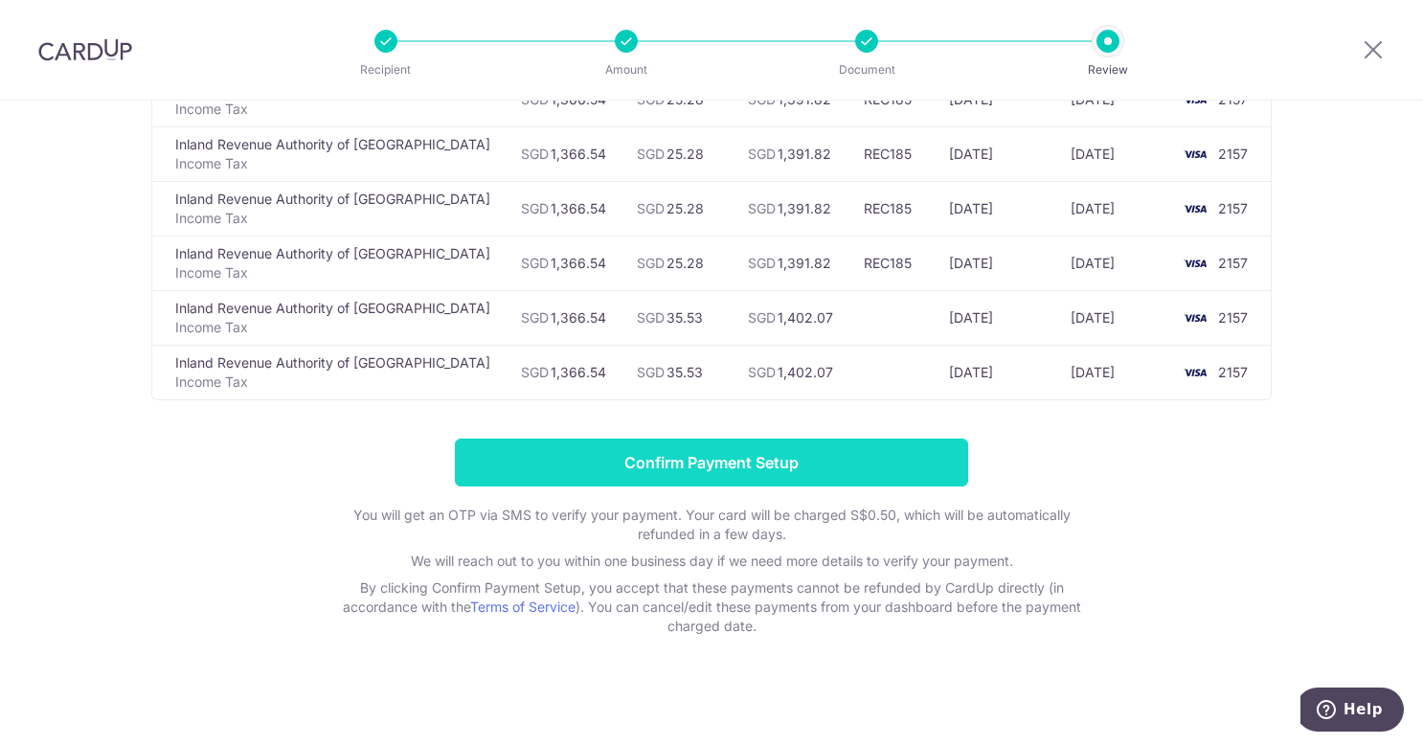
click at [655, 444] on input "Confirm Payment Setup" at bounding box center [711, 463] width 513 height 48
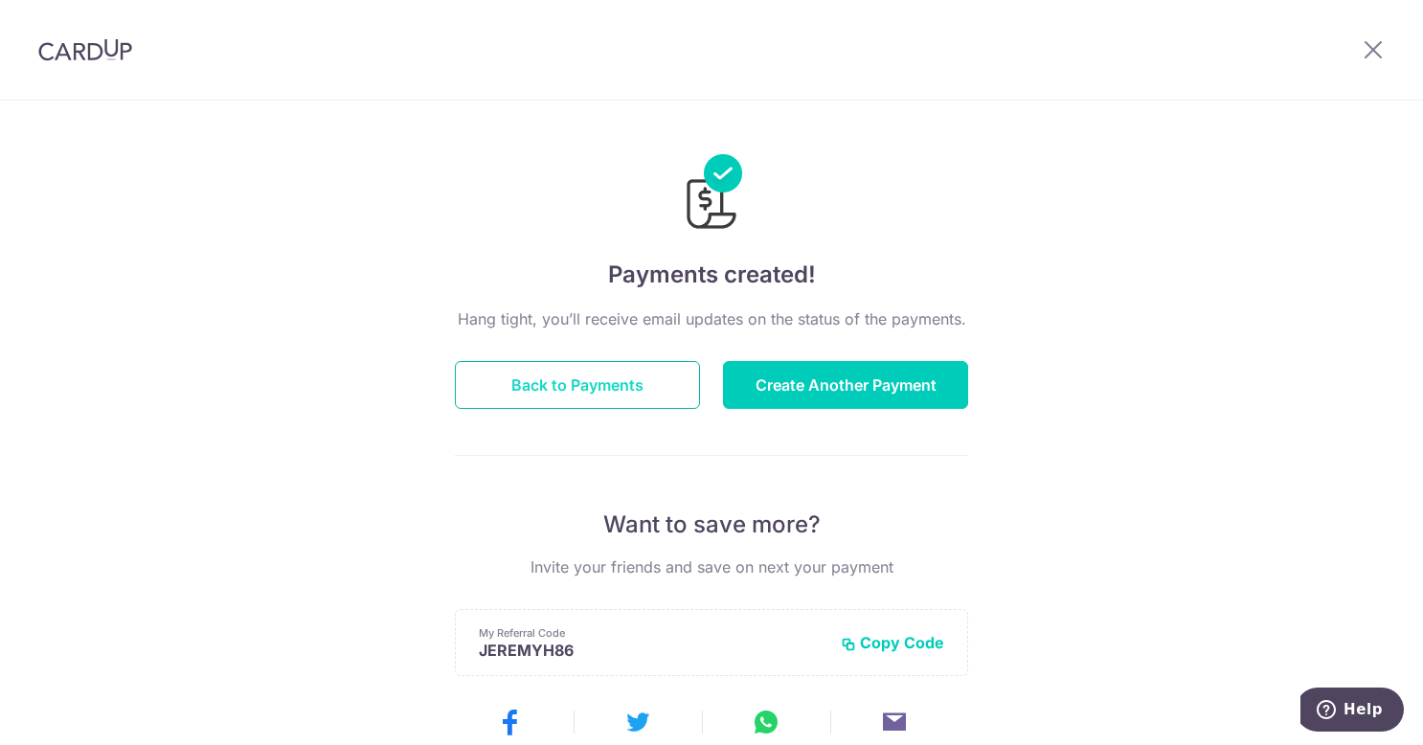
click at [632, 375] on button "Back to Payments" at bounding box center [577, 385] width 245 height 48
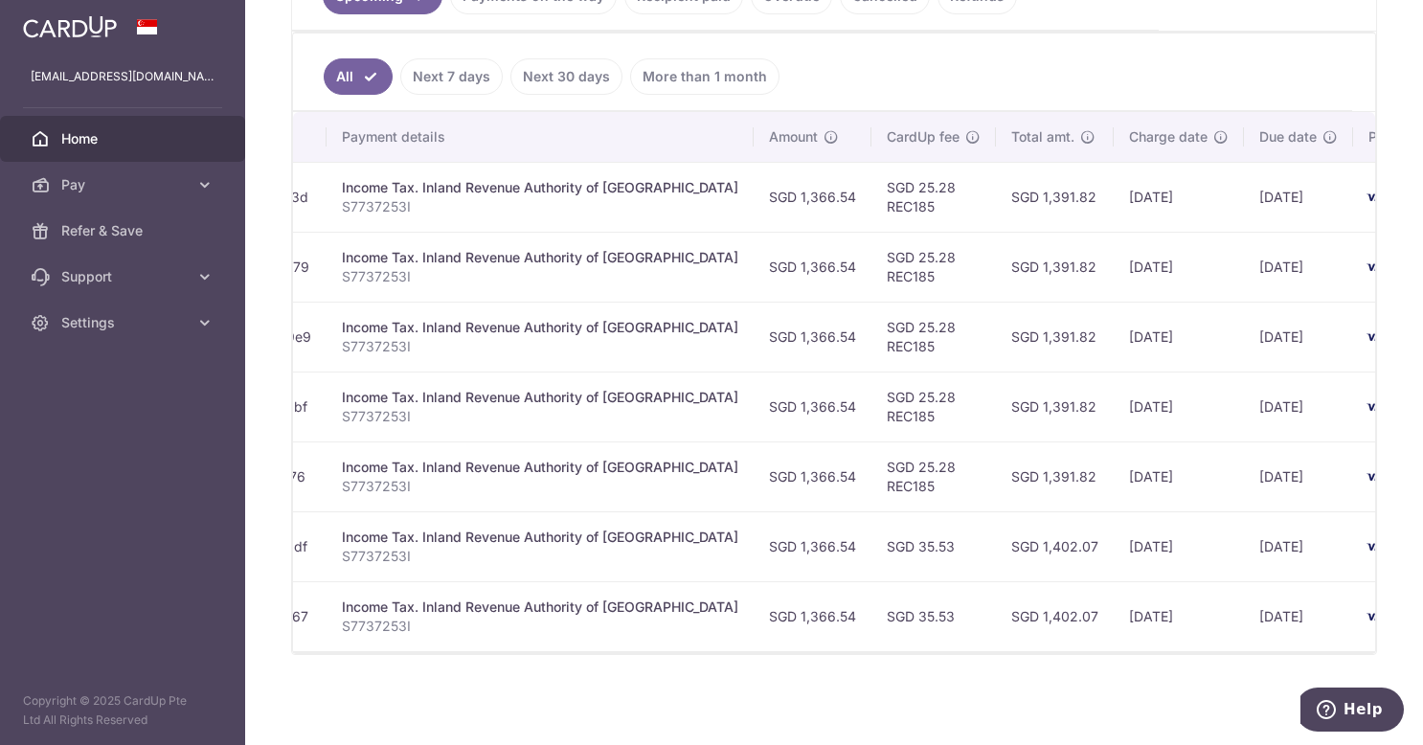
scroll to position [0, 322]
